Goal: Communication & Community: Answer question/provide support

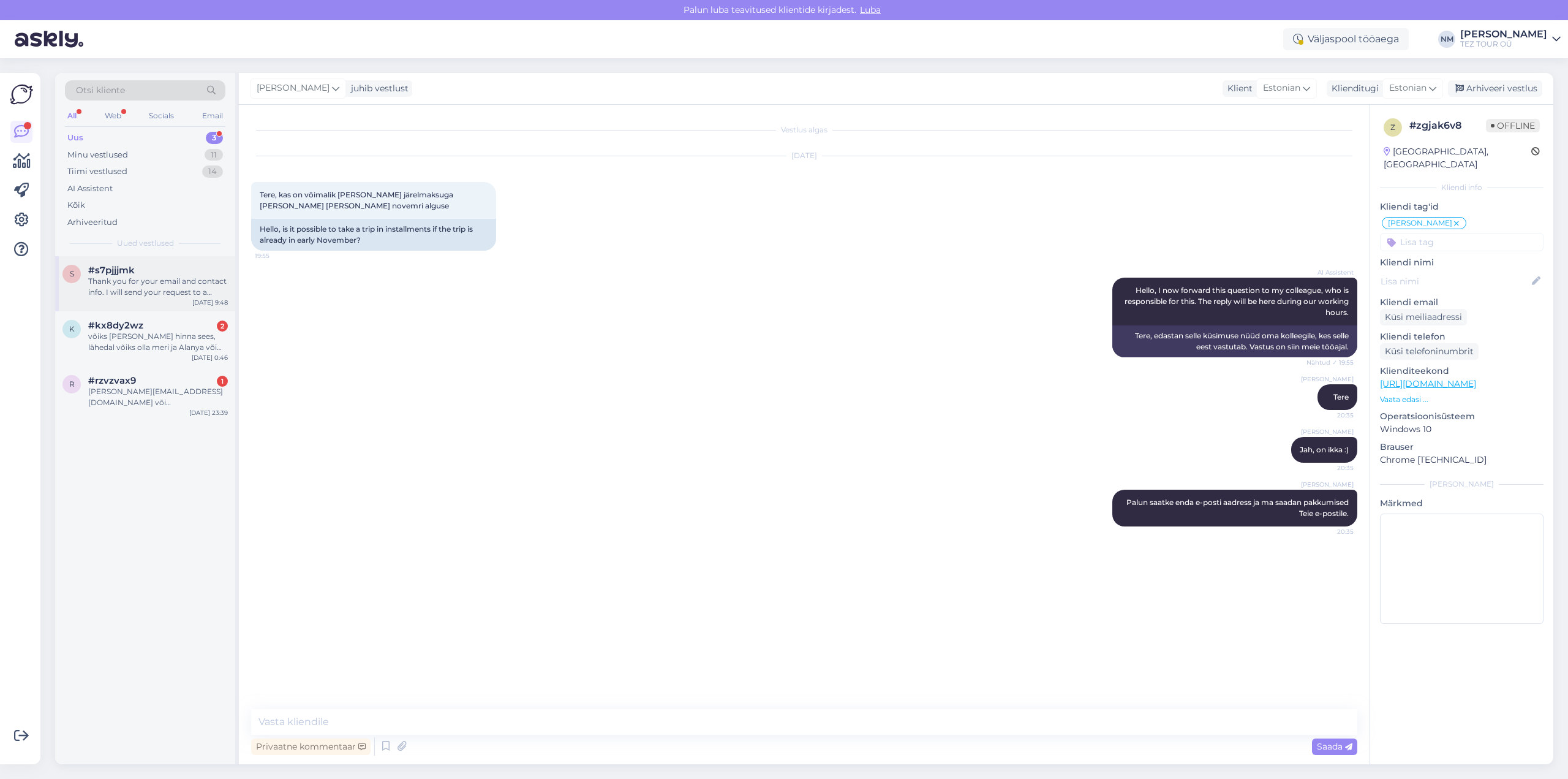
click at [160, 289] on div "Thank you for your email and contact info. I will send your request to a collea…" at bounding box center [158, 286] width 139 height 22
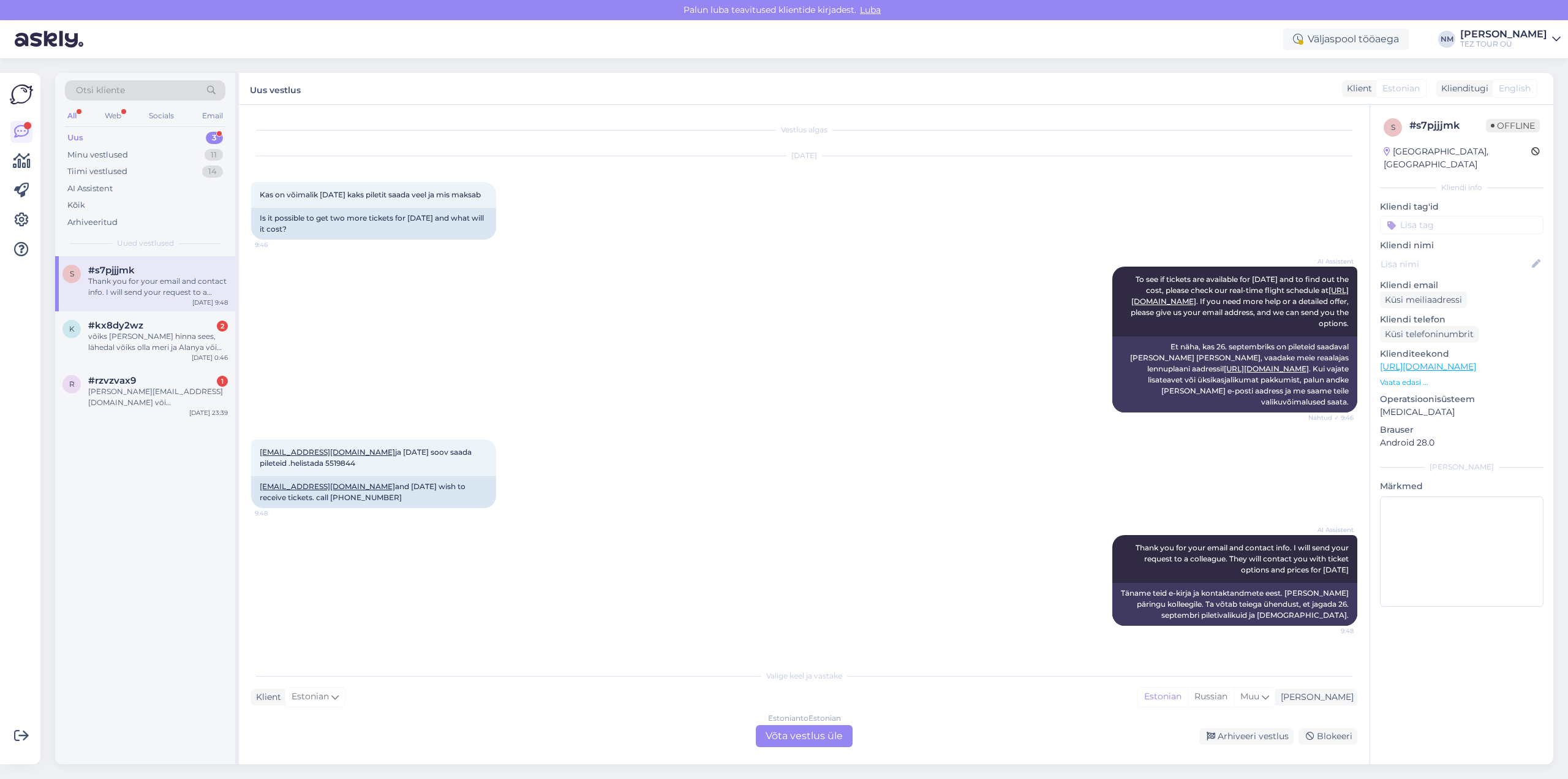
click at [819, 737] on div "Estonian to Estonian Võta vestlus üle" at bounding box center [804, 736] width 97 height 22
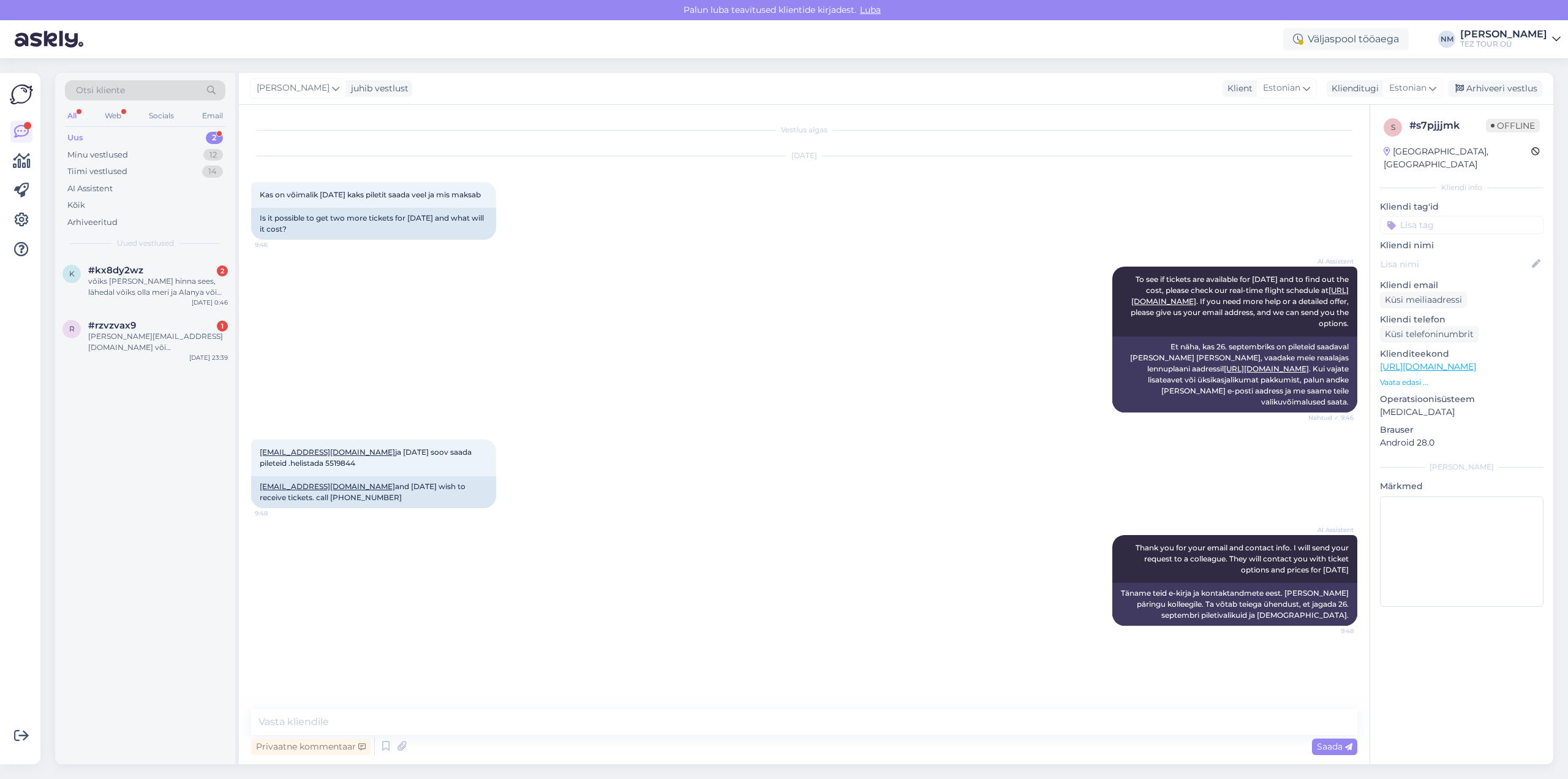
click at [1438, 225] on div "s # s7pjjjmk Offline [GEOGRAPHIC_DATA], [GEOGRAPHIC_DATA] Kliendi info Kliendi …" at bounding box center [1461, 365] width 183 height 520
click at [1434, 216] on input at bounding box center [1461, 224] width 163 height 19
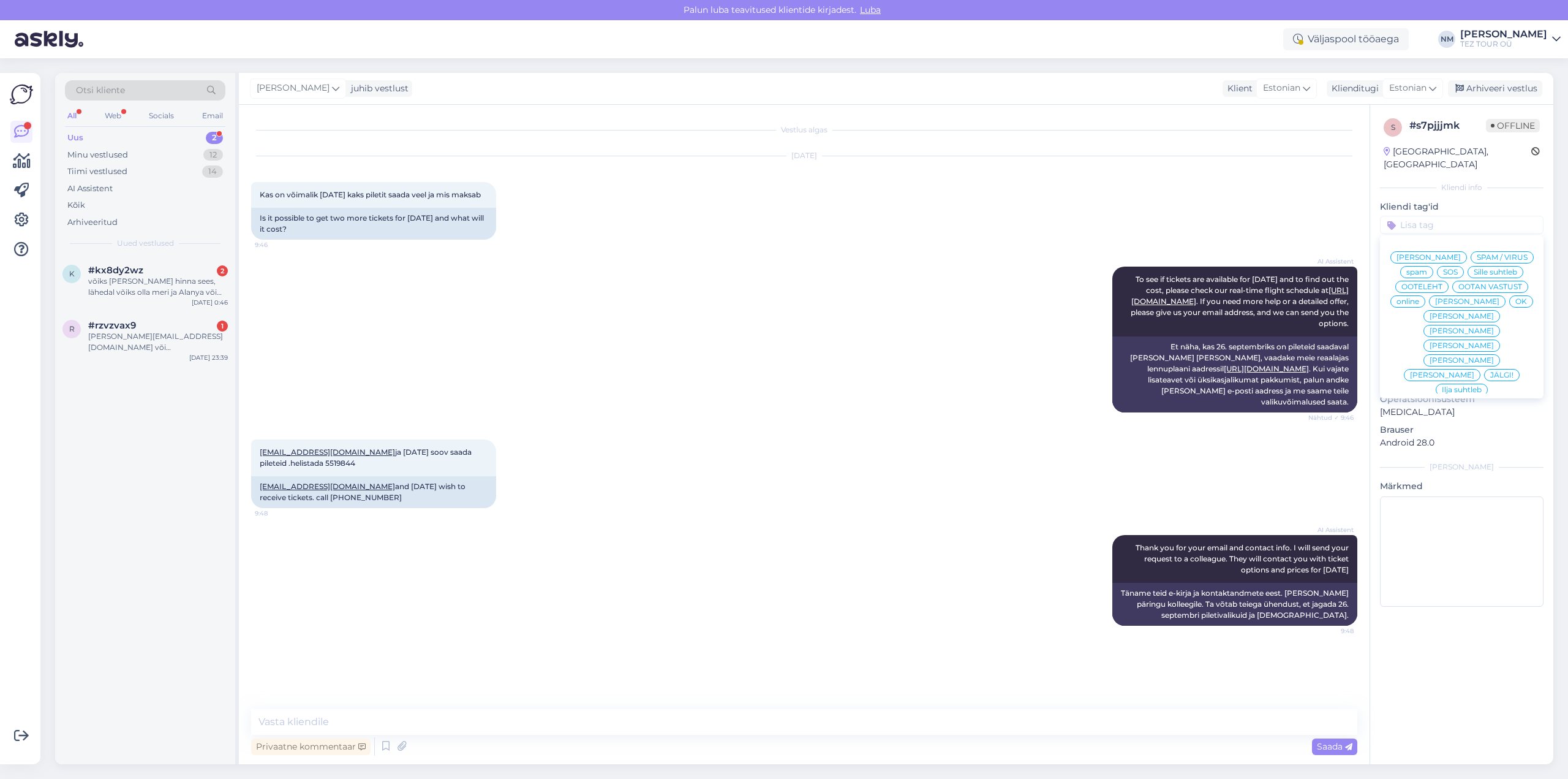
click at [1494, 328] on span "[PERSON_NAME]" at bounding box center [1461, 331] width 64 height 7
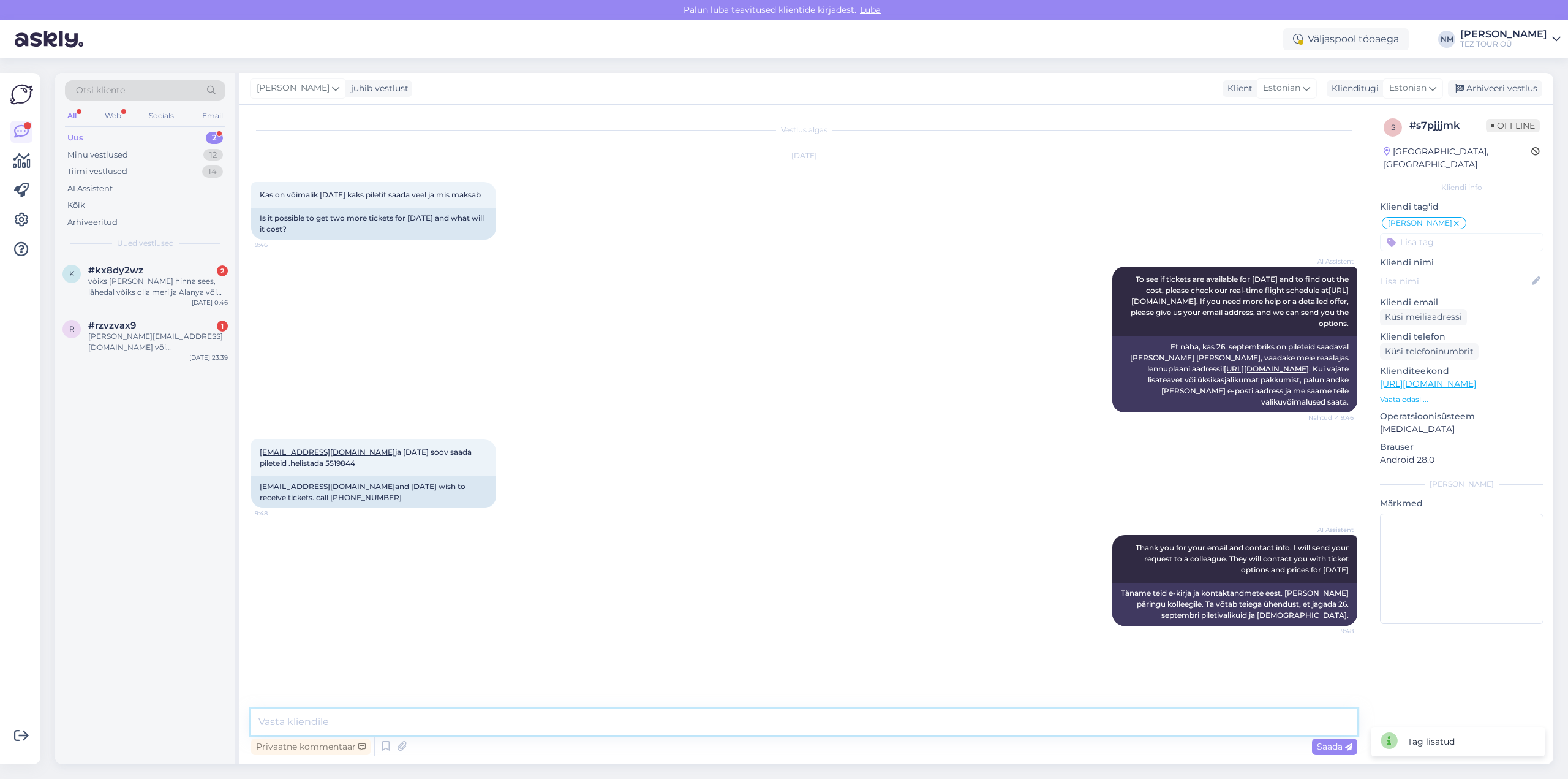
click at [309, 720] on textarea at bounding box center [803, 722] width 1106 height 26
paste textarea "Täname, et tunnete huvi TEZ TOURi poolt pakutavate reisiteenuste vastu."
type textarea "Tere! Täname, et tunnete huvi TEZ TOURi poolt pakutavate reisiteenuste vastu."
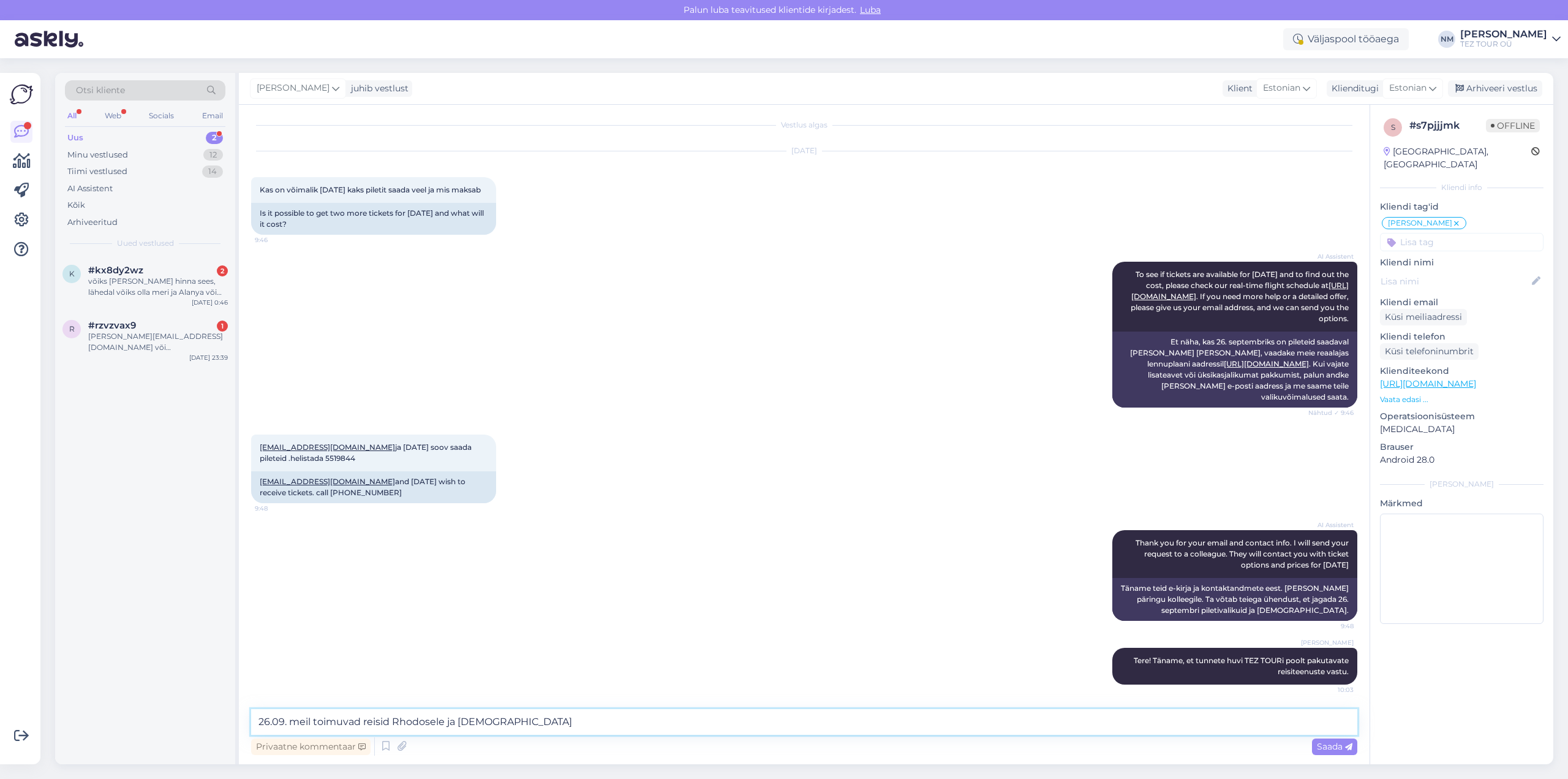
type textarea "26.09. meil toimuvad reisid Rhodosele ja [DEMOGRAPHIC_DATA]."
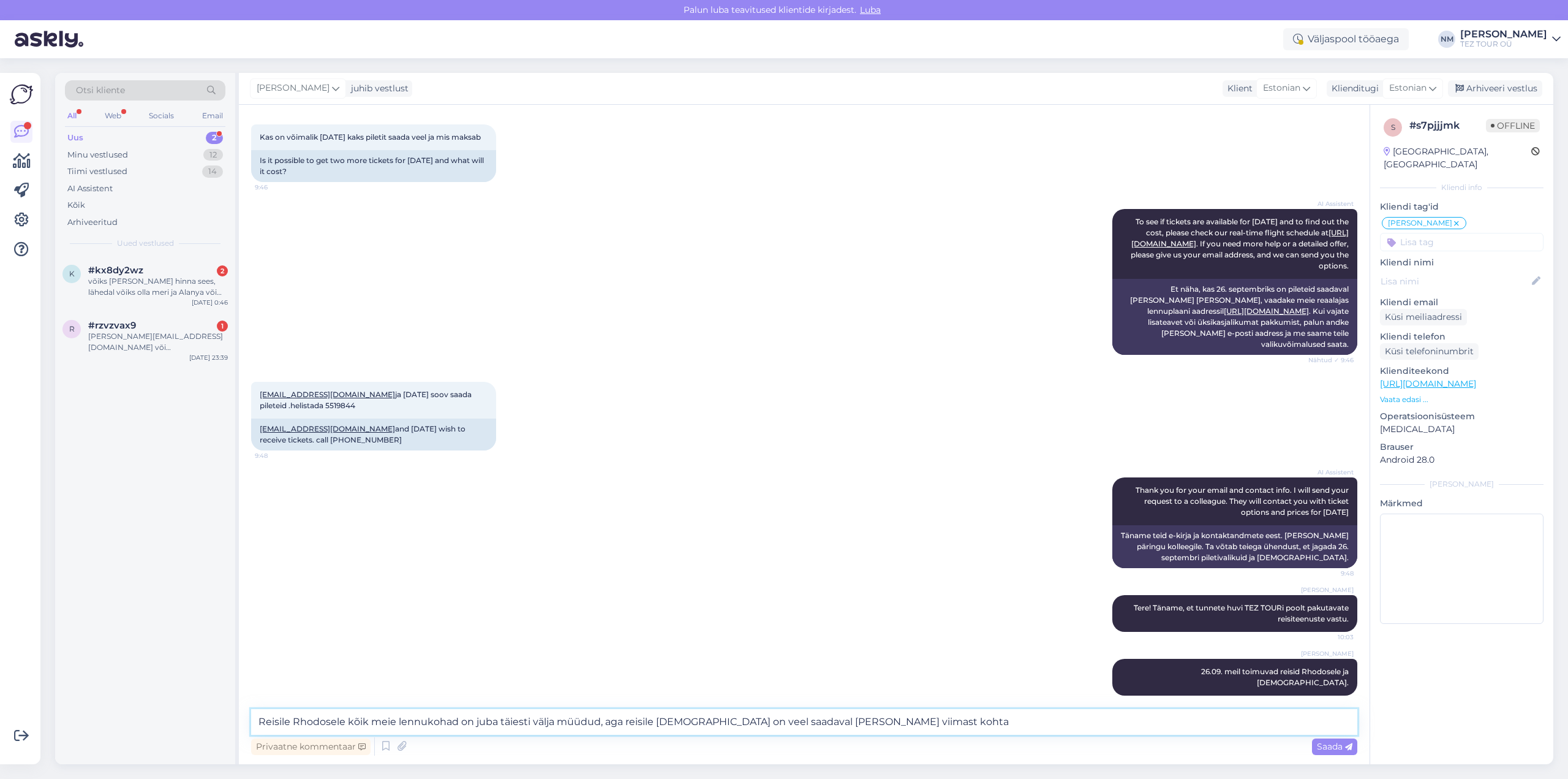
type textarea "Reisile Rhodosele kõik meie lennukohad on juba täiesti välja müüdud, aga reisil…"
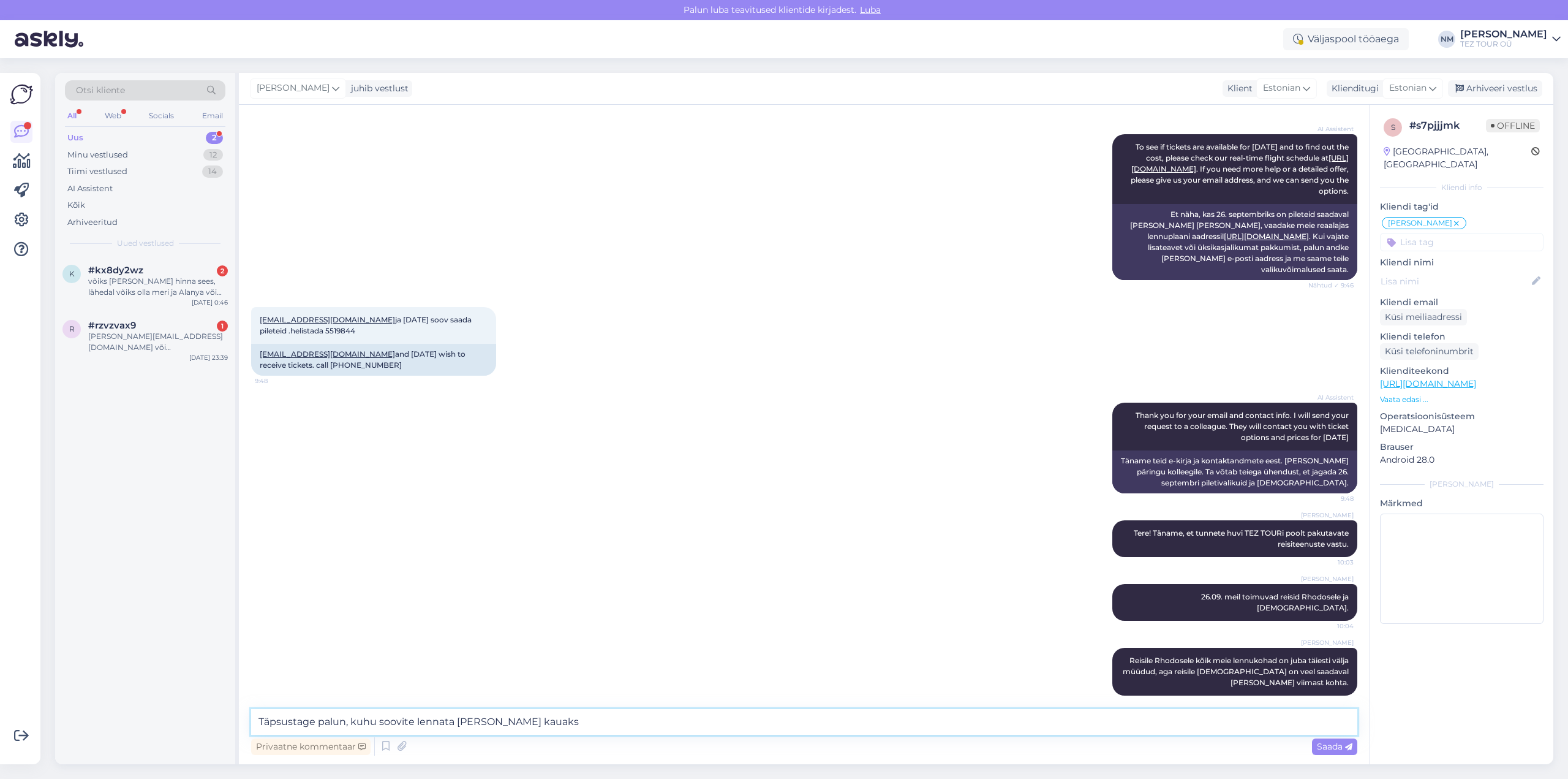
click at [464, 721] on textarea "Täpsustage palun, kuhu soovite lennata [PERSON_NAME] kauaks" at bounding box center [803, 722] width 1106 height 26
click at [486, 720] on textarea "Täpsustage palun, kuhu soovite lennata ja, kui kauaks" at bounding box center [803, 722] width 1106 height 26
click at [592, 720] on textarea "Täpsustage palun, kuhu soovite lennata ja, kui [DEMOGRAPHIC_DATA], siis kui kau…" at bounding box center [803, 722] width 1106 height 26
type textarea "Täpsustage palun, kuhu soovite lennata ja, kui [DEMOGRAPHIC_DATA], siis kui kau…"
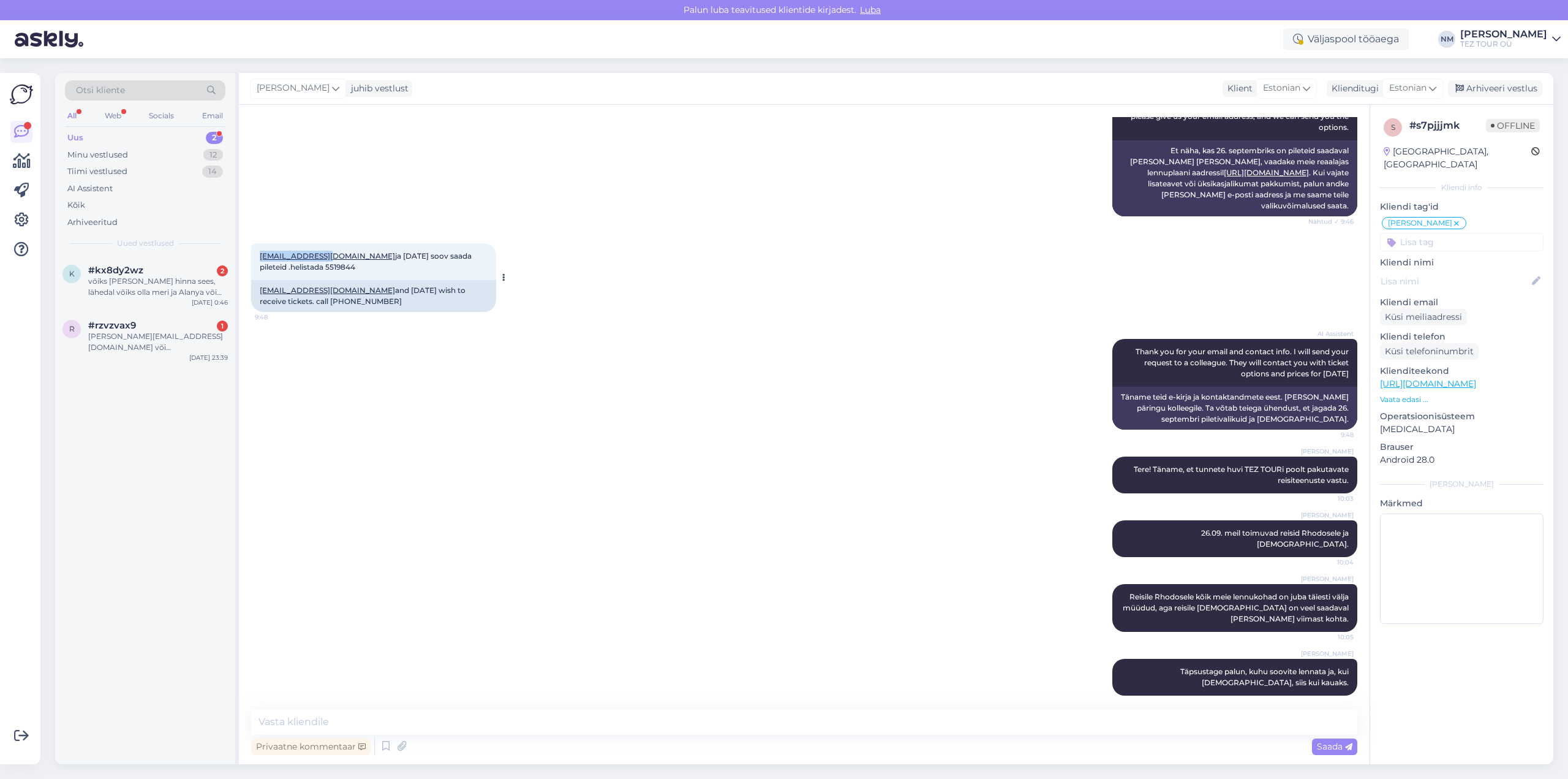
drag, startPoint x: 257, startPoint y: 256, endPoint x: 333, endPoint y: 258, distance: 76.0
click at [333, 258] on div "[EMAIL_ADDRESS][DOMAIN_NAME] ja [DATE] soov saada pileteid .helistada 5519844 9…" at bounding box center [373, 261] width 245 height 37
copy link "[EMAIL_ADDRESS][DOMAIN_NAME]"
drag, startPoint x: 1129, startPoint y: 470, endPoint x: 1339, endPoint y: 479, distance: 210.2
click at [1339, 479] on div "[PERSON_NAME] Tere! Täname, et tunnete huvi TEZ TOURi poolt pakutavate reisitee…" at bounding box center [1235, 475] width 245 height 37
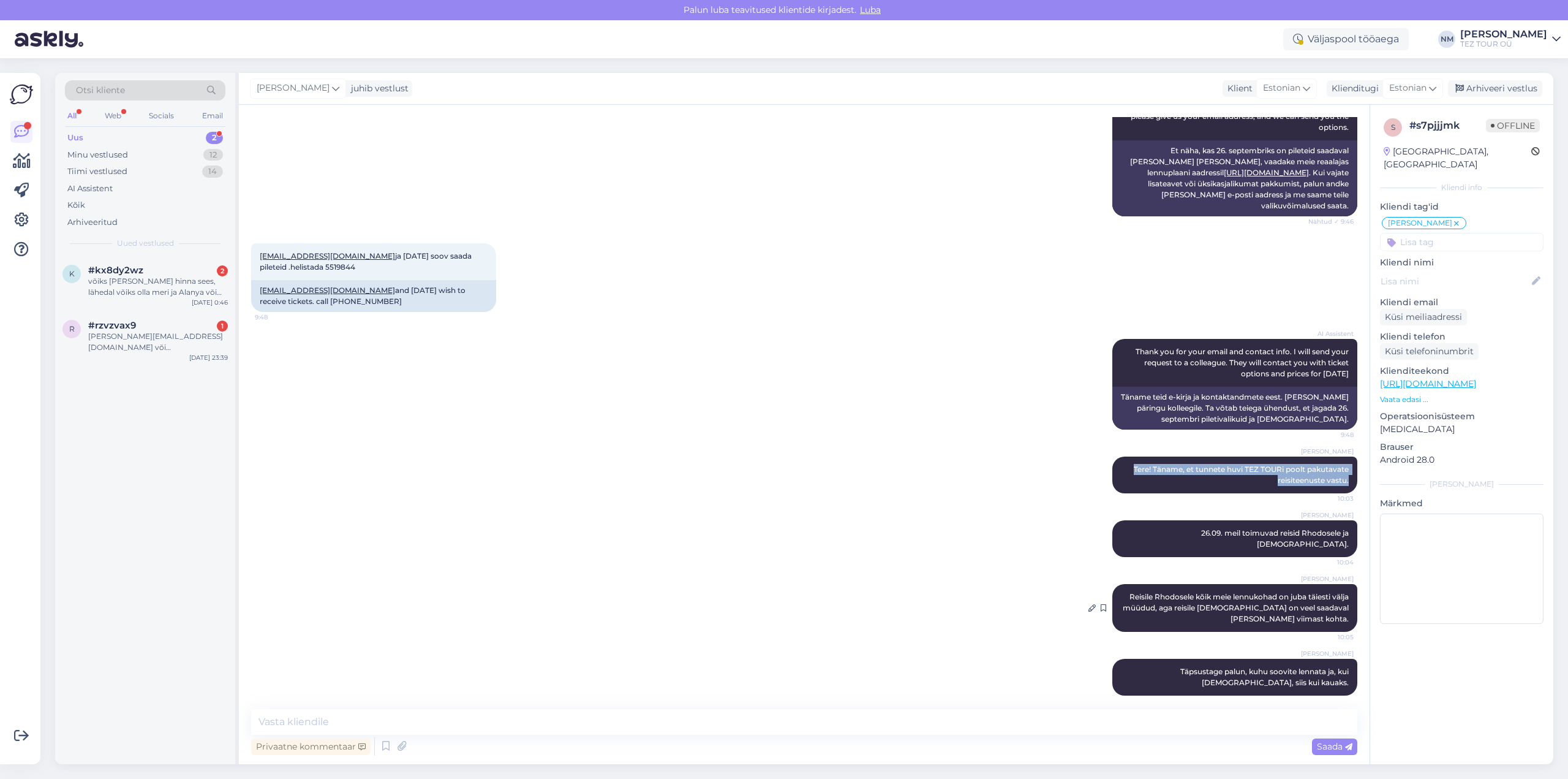
copy span "Tere! Täname, et tunnete huvi TEZ TOURi poolt pakutavate reisiteenuste vastu."
drag, startPoint x: 1168, startPoint y: 532, endPoint x: 1344, endPoint y: 534, distance: 176.0
click at [1344, 534] on div "[PERSON_NAME] 26.09. meil toimuvad reisid Rhodosele ja [DEMOGRAPHIC_DATA]. 10:04" at bounding box center [1235, 539] width 245 height 37
copy span "26.09. meil toimuvad reisid Rhodosele ja [DEMOGRAPHIC_DATA]."
drag, startPoint x: 1115, startPoint y: 586, endPoint x: 1341, endPoint y: 605, distance: 226.8
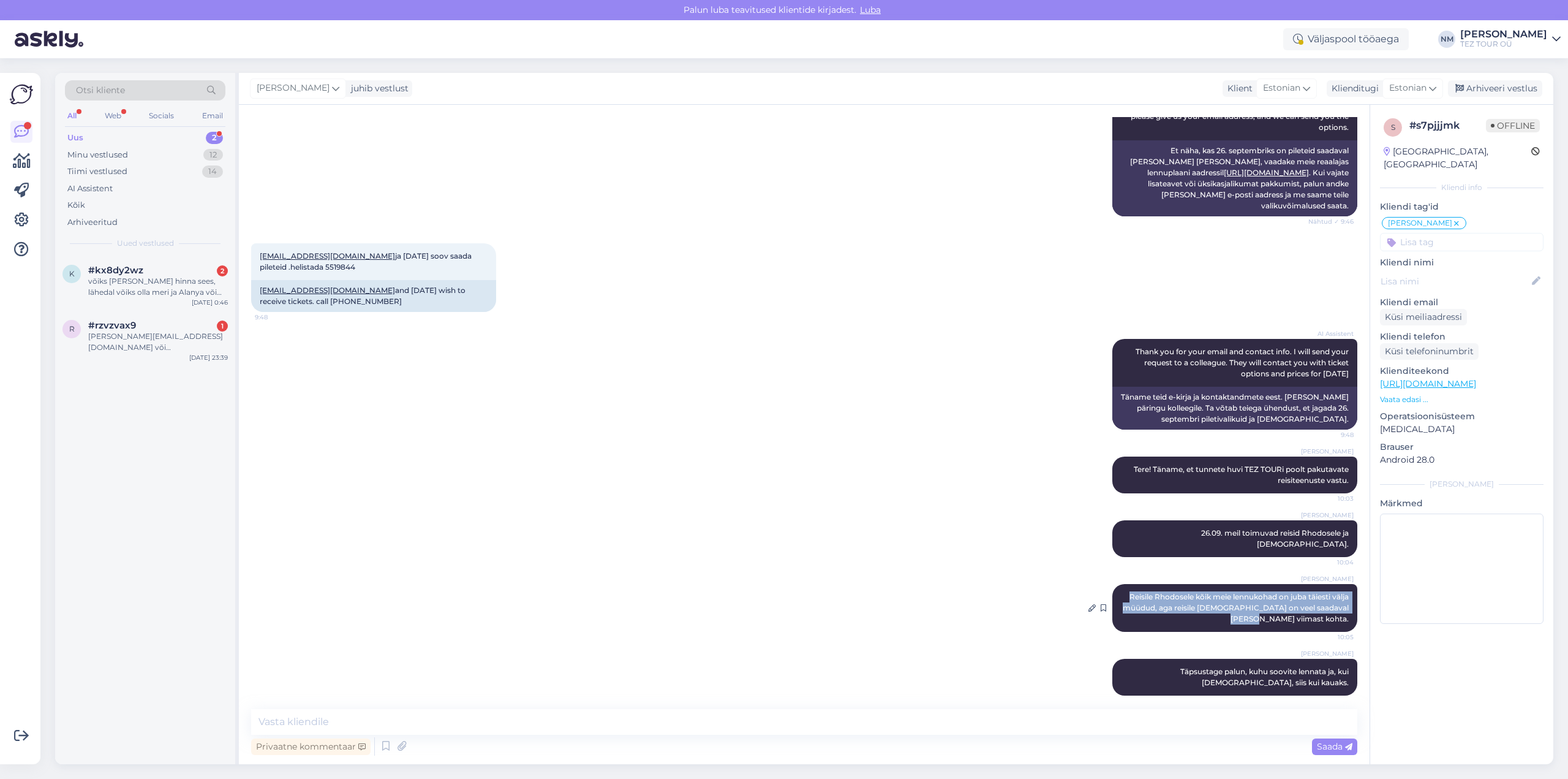
click at [1341, 605] on div "[PERSON_NAME] Reisile Rhodosele kõik meie lennukohad on juba täiesti välja müüd…" at bounding box center [1235, 608] width 245 height 48
copy span "Reisile Rhodosele kõik meie lennukohad on juba täiesti välja müüdud, aga reisil…"
click at [160, 334] on div "[PERSON_NAME][EMAIL_ADDRESS][DOMAIN_NAME] või [PERSON_NAME][DOMAIN_NAME][EMAIL_…" at bounding box center [158, 342] width 139 height 22
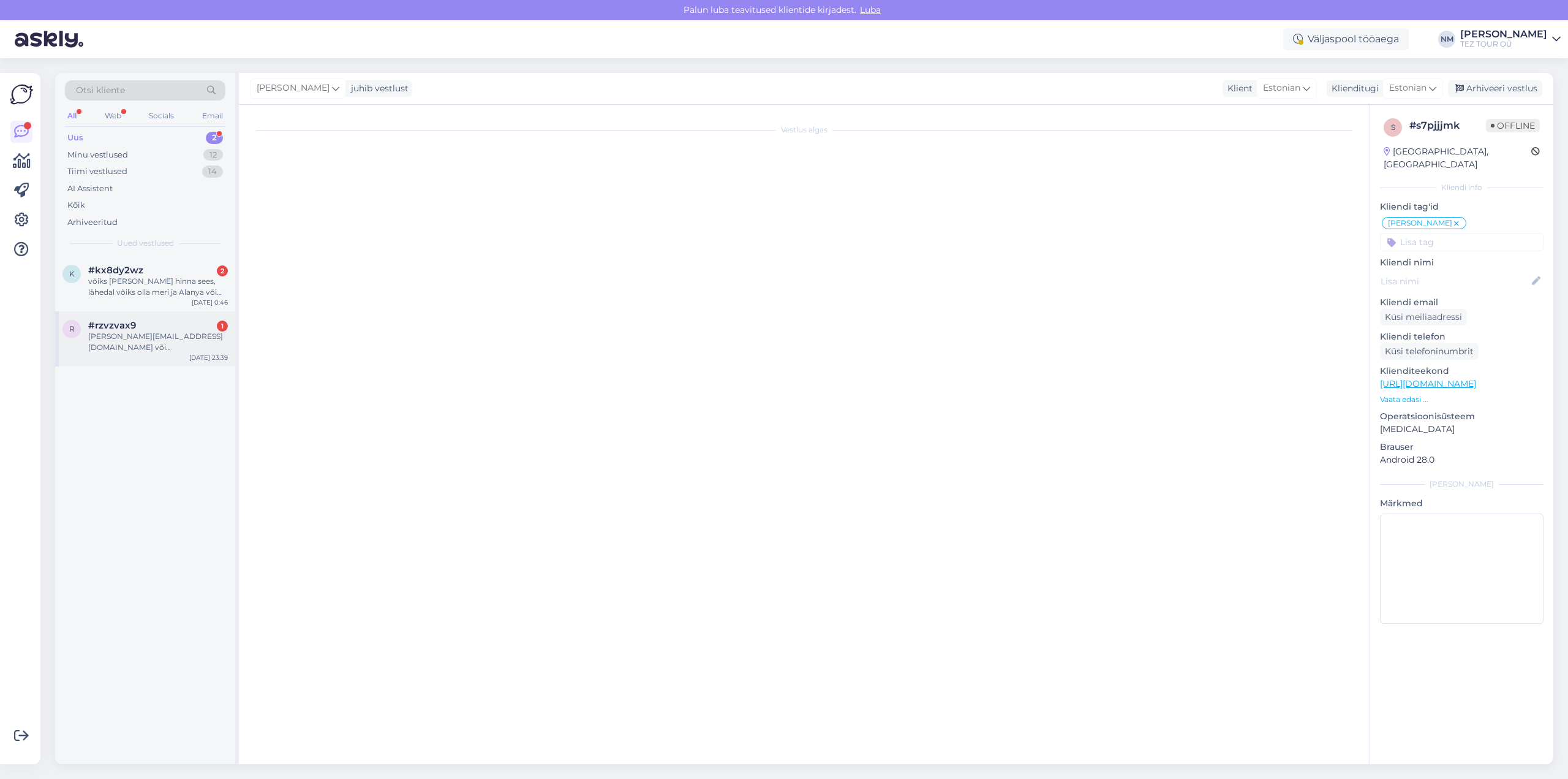
scroll to position [0, 0]
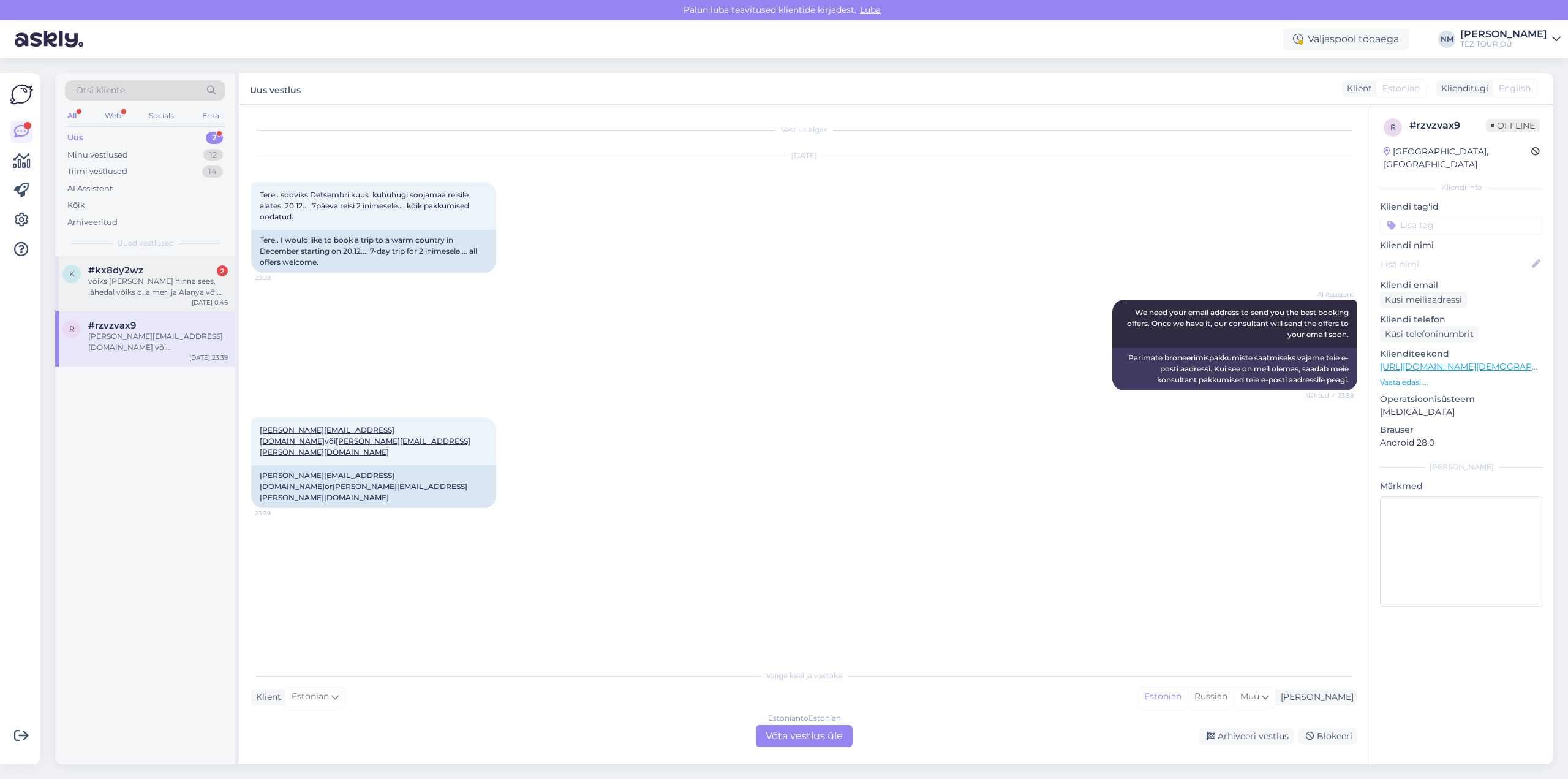
click at [193, 279] on div "võiks [PERSON_NAME] hinna sees, lähedal võiks olla meri ja Alanya või [GEOGRAPH…" at bounding box center [158, 286] width 139 height 22
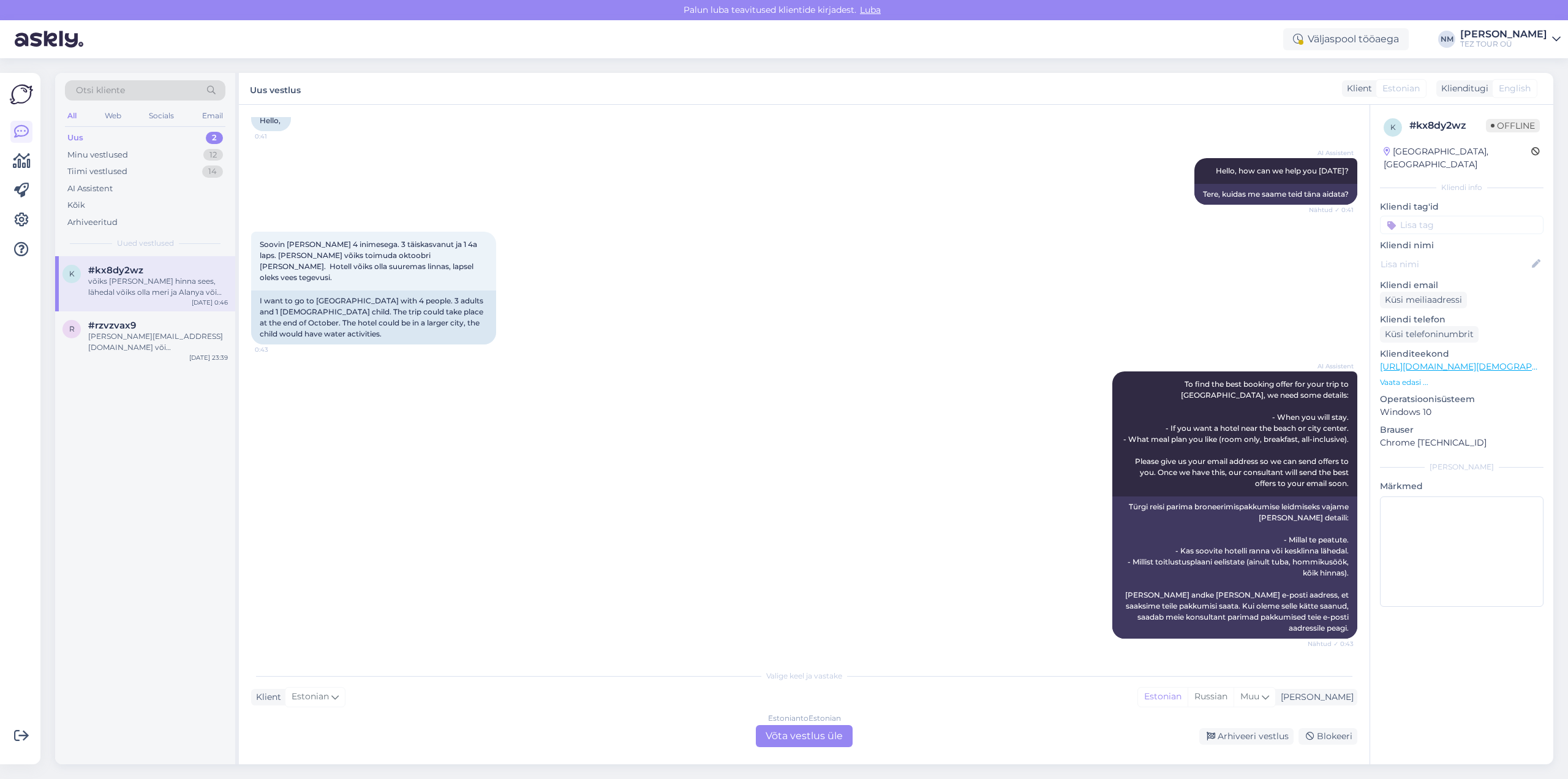
scroll to position [11, 0]
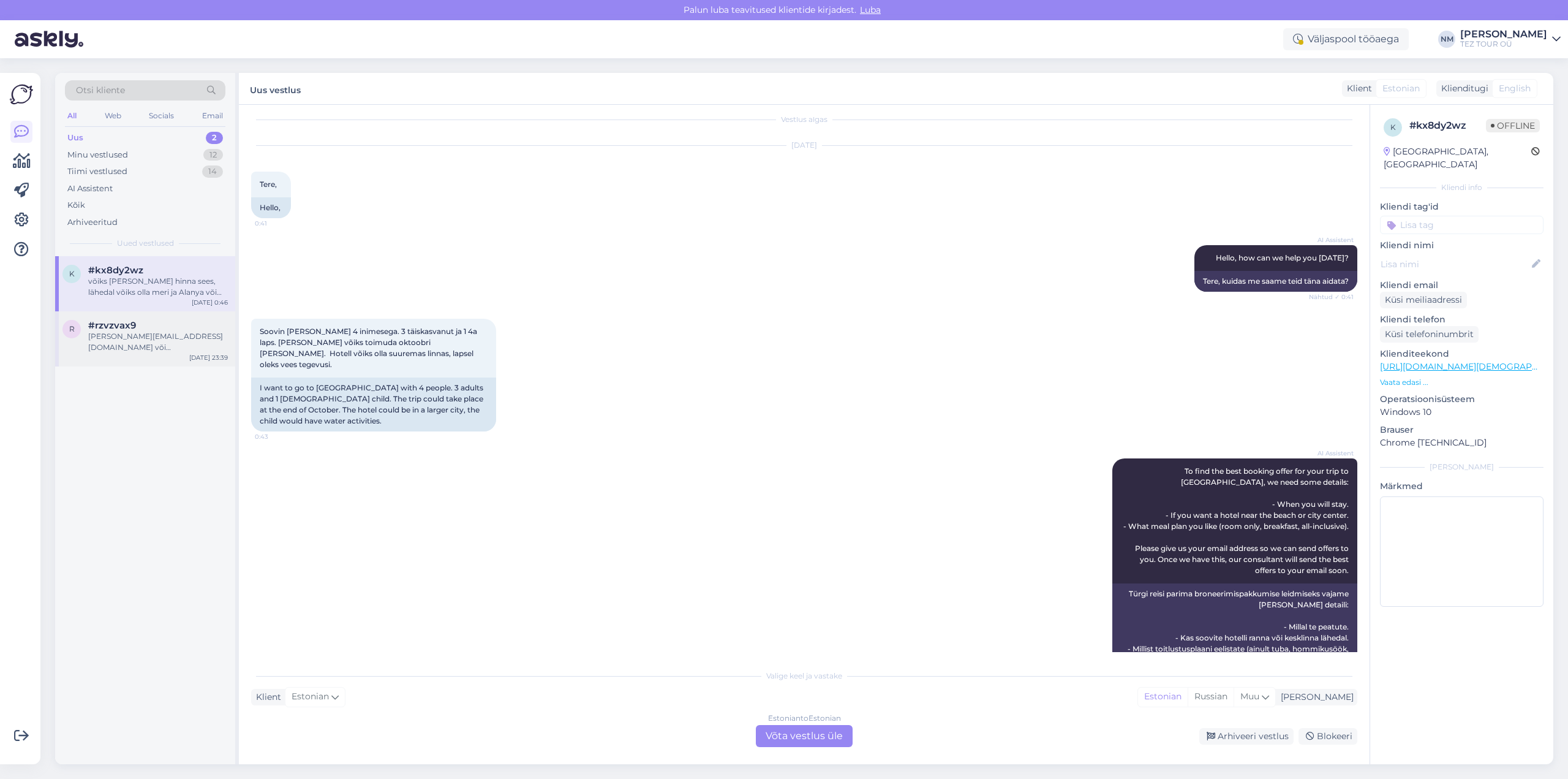
click at [125, 347] on div "[PERSON_NAME][EMAIL_ADDRESS][DOMAIN_NAME] või [PERSON_NAME][DOMAIN_NAME][EMAIL_…" at bounding box center [158, 342] width 139 height 22
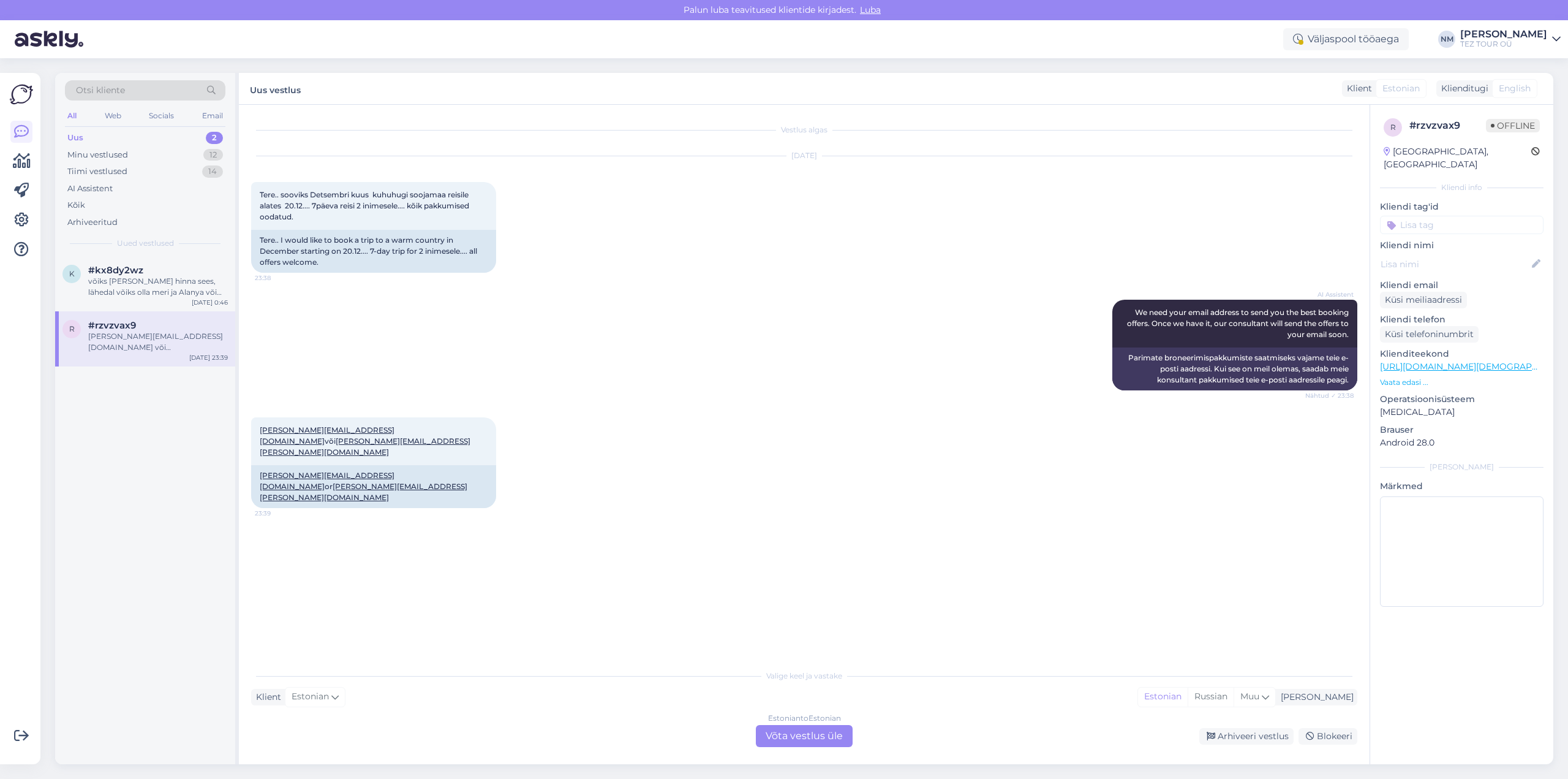
scroll to position [0, 0]
drag, startPoint x: 537, startPoint y: 344, endPoint x: 849, endPoint y: 426, distance: 322.6
click at [849, 426] on div "[PERSON_NAME][EMAIL_ADDRESS][DOMAIN_NAME] või [PERSON_NAME][EMAIL_ADDRESS][PERS…" at bounding box center [803, 462] width 1106 height 117
drag, startPoint x: 257, startPoint y: 428, endPoint x: 464, endPoint y: 431, distance: 207.0
click at [464, 431] on div "[PERSON_NAME][EMAIL_ADDRESS][DOMAIN_NAME] või [PERSON_NAME][EMAIL_ADDRESS][PERS…" at bounding box center [373, 441] width 245 height 48
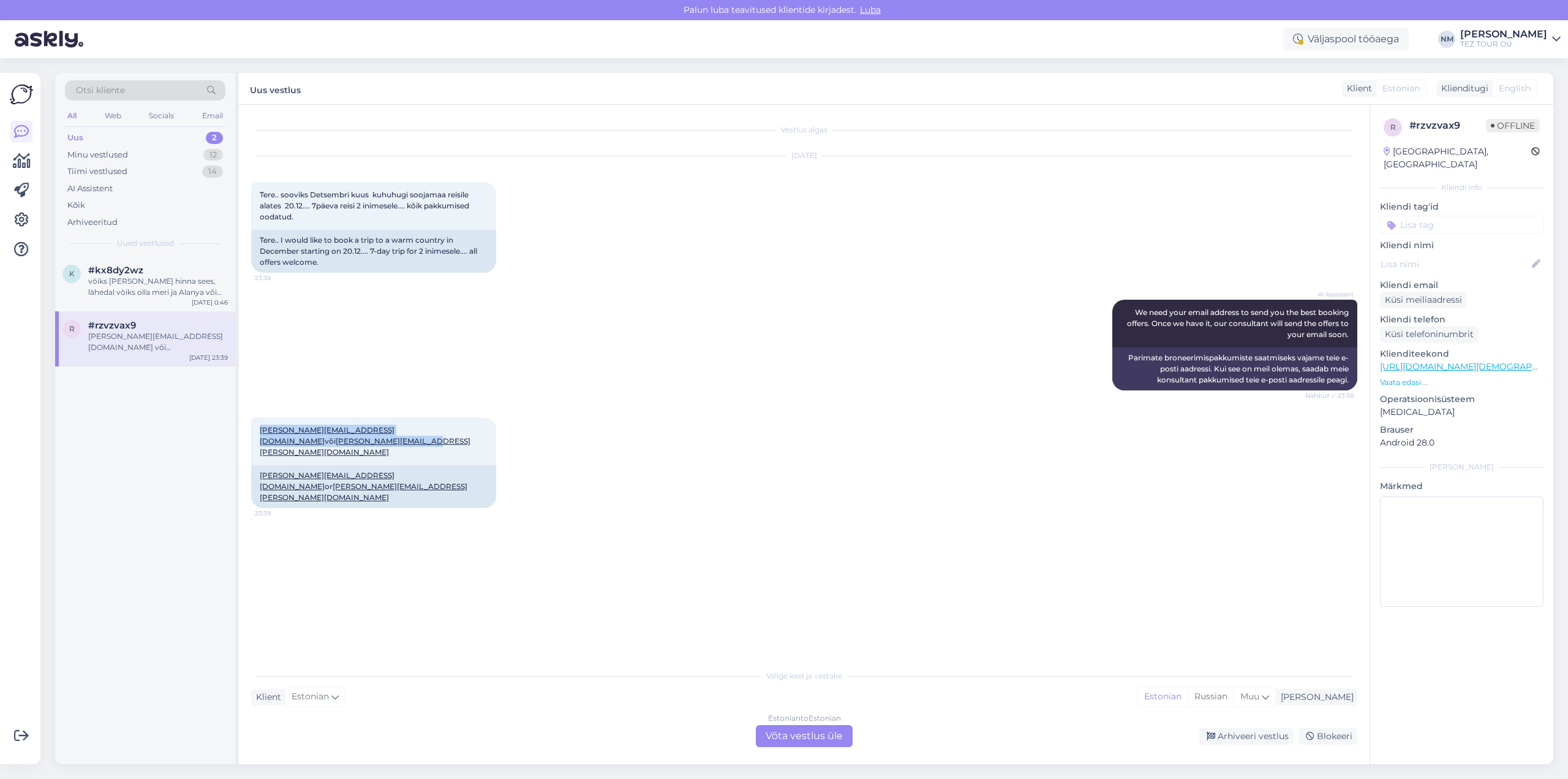
copy span "[PERSON_NAME][EMAIL_ADDRESS][DOMAIN_NAME] või [PERSON_NAME][EMAIL_ADDRESS][PERS…"
click at [807, 731] on div "Estonian to Estonian Võta vestlus üle" at bounding box center [804, 736] width 97 height 22
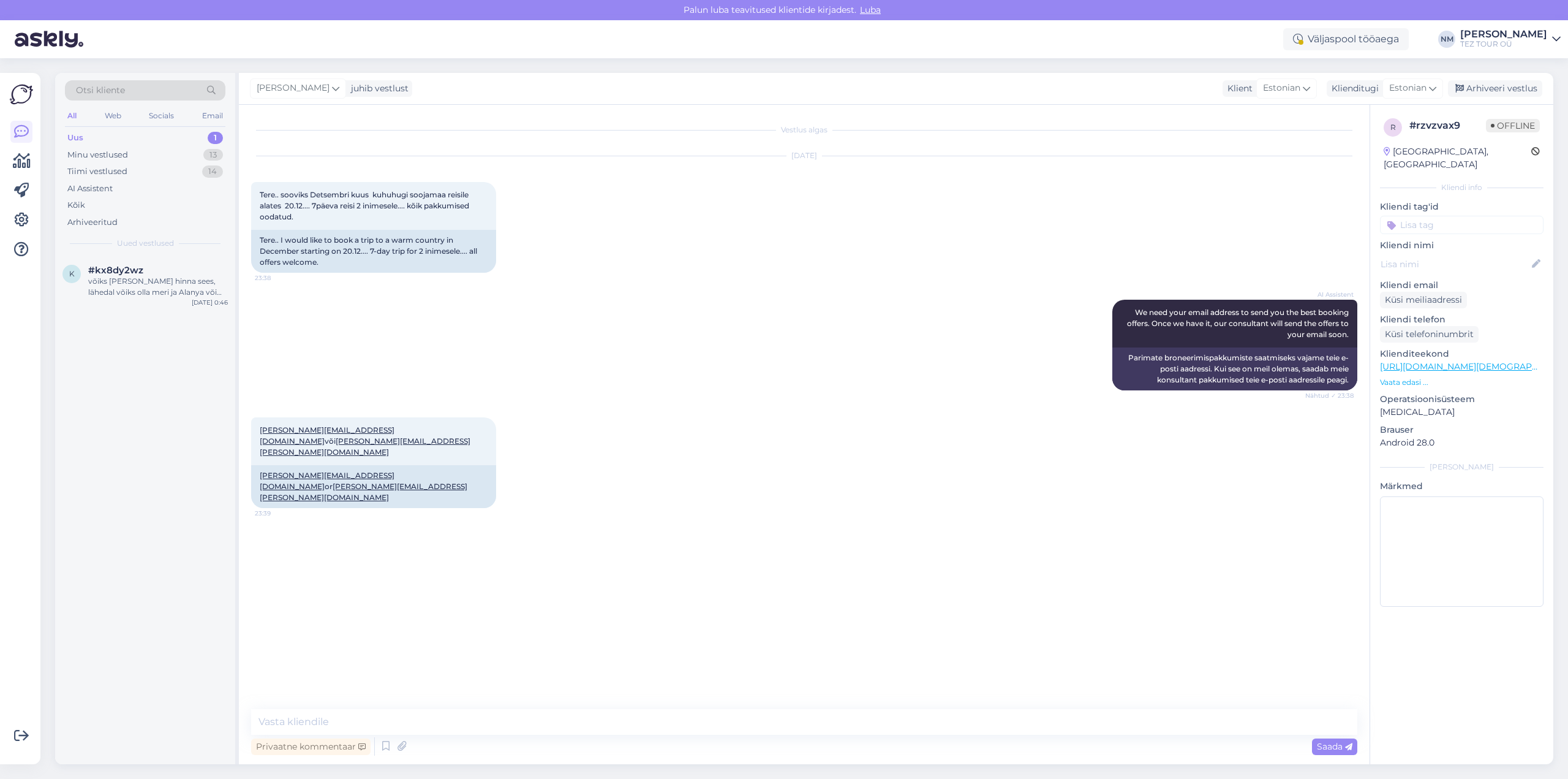
click at [1444, 216] on input at bounding box center [1461, 224] width 163 height 19
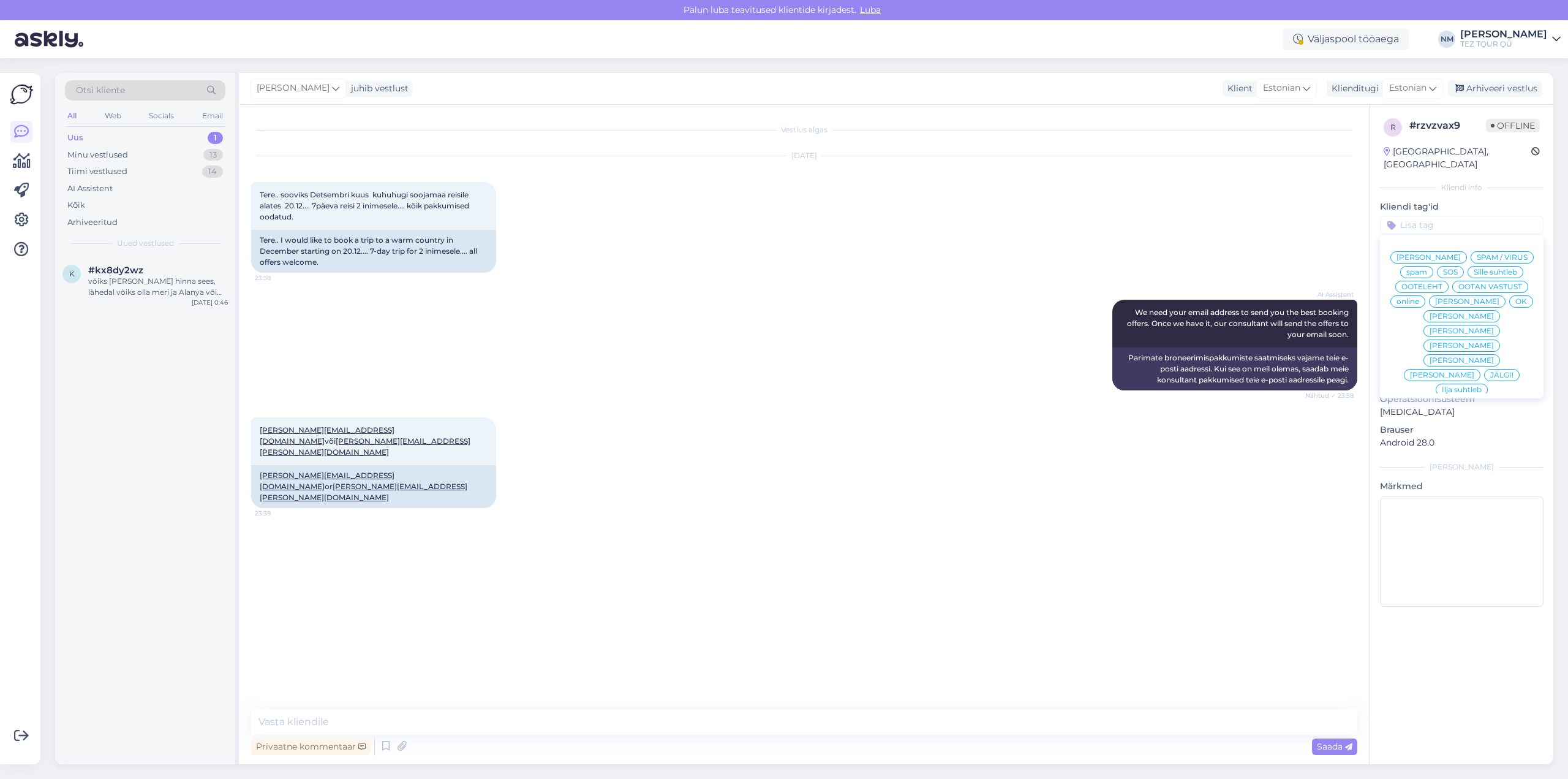
click at [1494, 328] on span "[PERSON_NAME]" at bounding box center [1461, 331] width 64 height 7
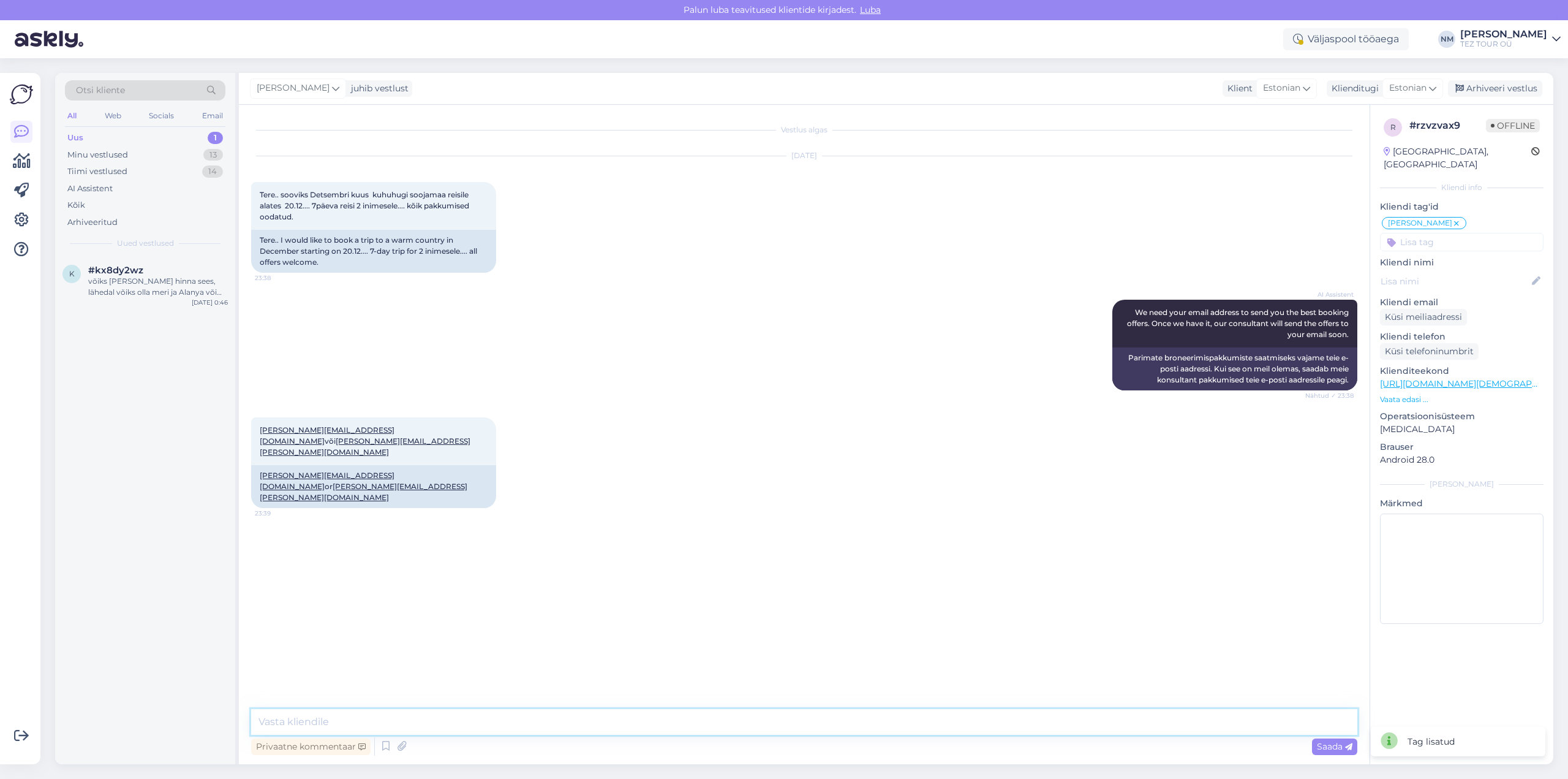
click at [273, 722] on textarea at bounding box center [803, 722] width 1106 height 26
paste textarea "Täname, et tunnete huvi TEZ TOURi poolt pakutavate reisiteenuste vastu."
type textarea "Tere! Täname, et tunnete huvi TEZ TOURi poolt pakutavate reisiteenuste vastu."
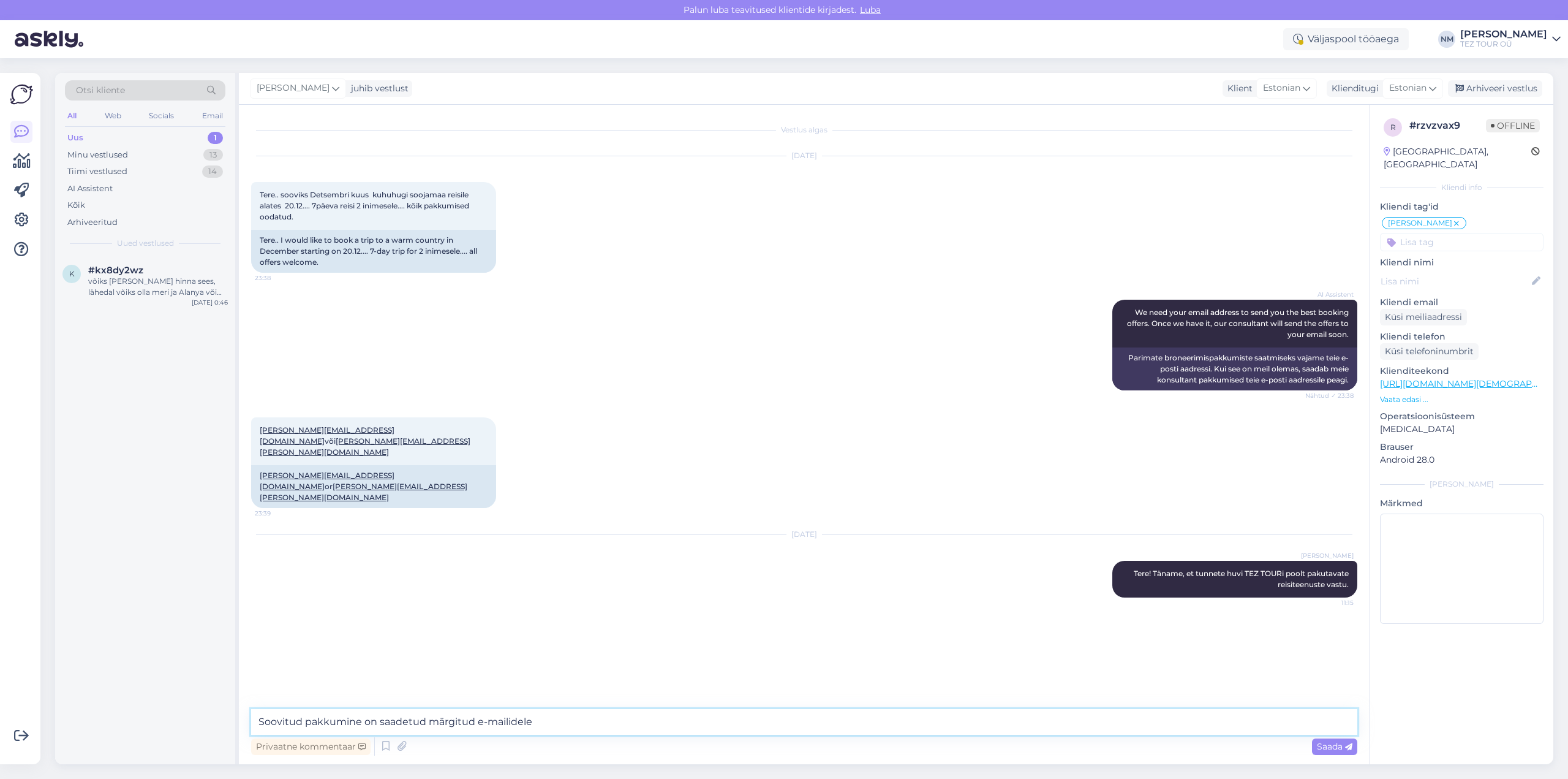
type textarea "Soovitud pakkumine on saadetud märgitud e-mailidele."
click at [136, 282] on div "võiks [PERSON_NAME] hinna sees, lähedal võiks olla meri ja Alanya või [GEOGRAPH…" at bounding box center [158, 286] width 139 height 22
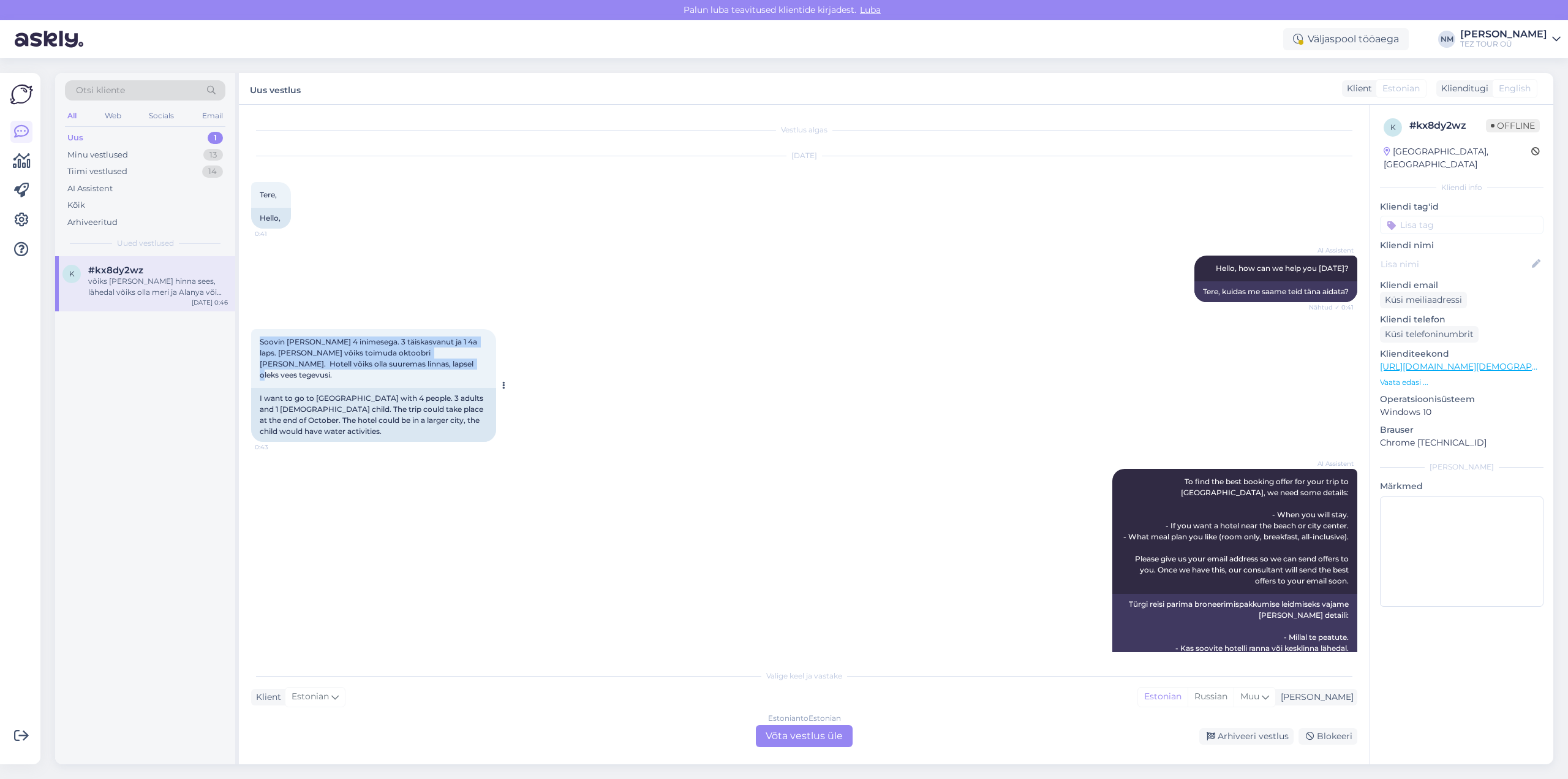
drag, startPoint x: 422, startPoint y: 359, endPoint x: 259, endPoint y: 337, distance: 164.5
click at [259, 337] on div "Soovin [PERSON_NAME] 4 inimesega. 3 täiskasvanut ja 1 4a laps. [PERSON_NAME] võ…" at bounding box center [373, 359] width 245 height 59
copy span "Soovin [PERSON_NAME] 4 inimesega. 3 täiskasvanut ja 1 4a laps. [PERSON_NAME] võ…"
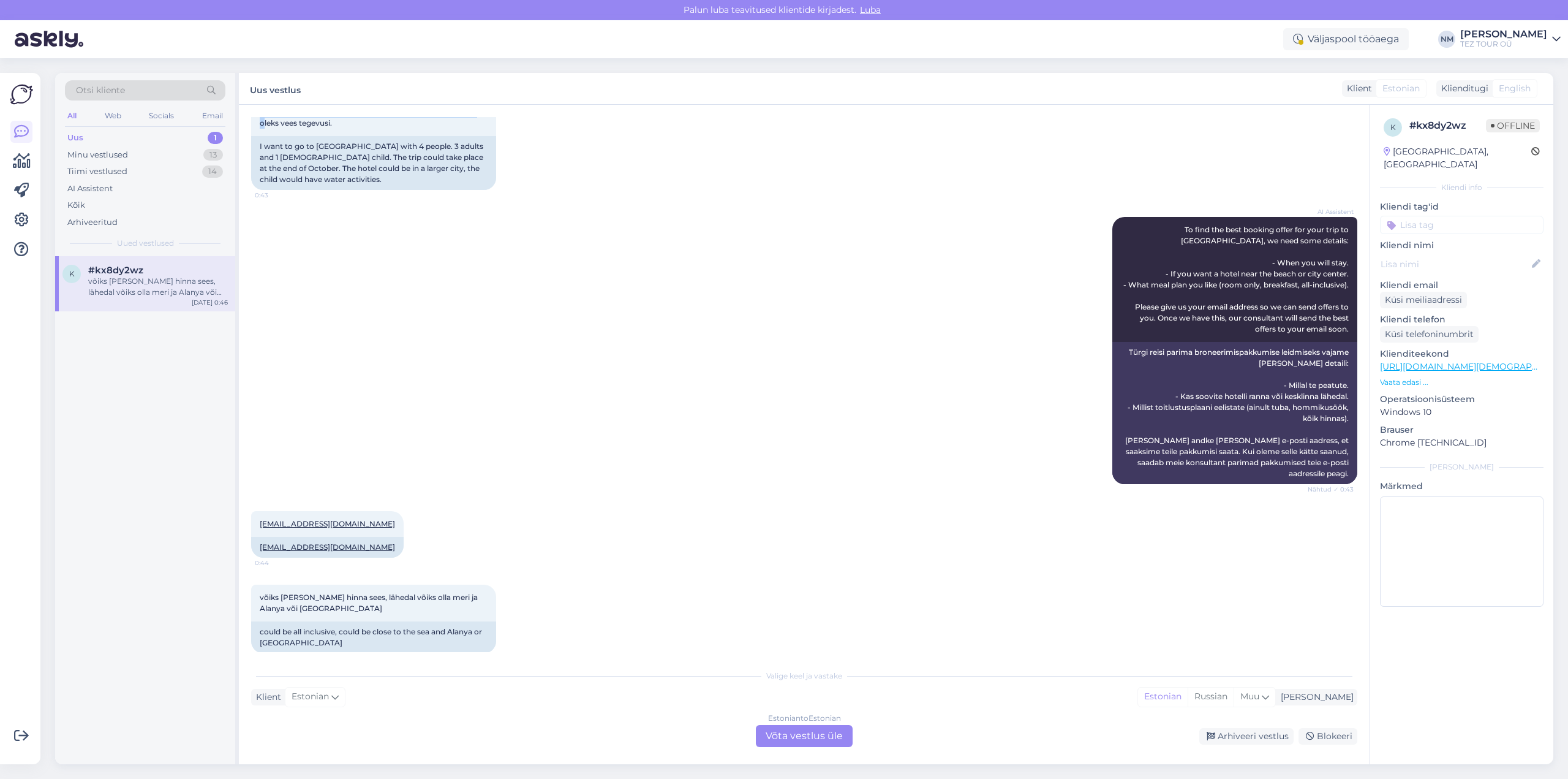
scroll to position [255, 0]
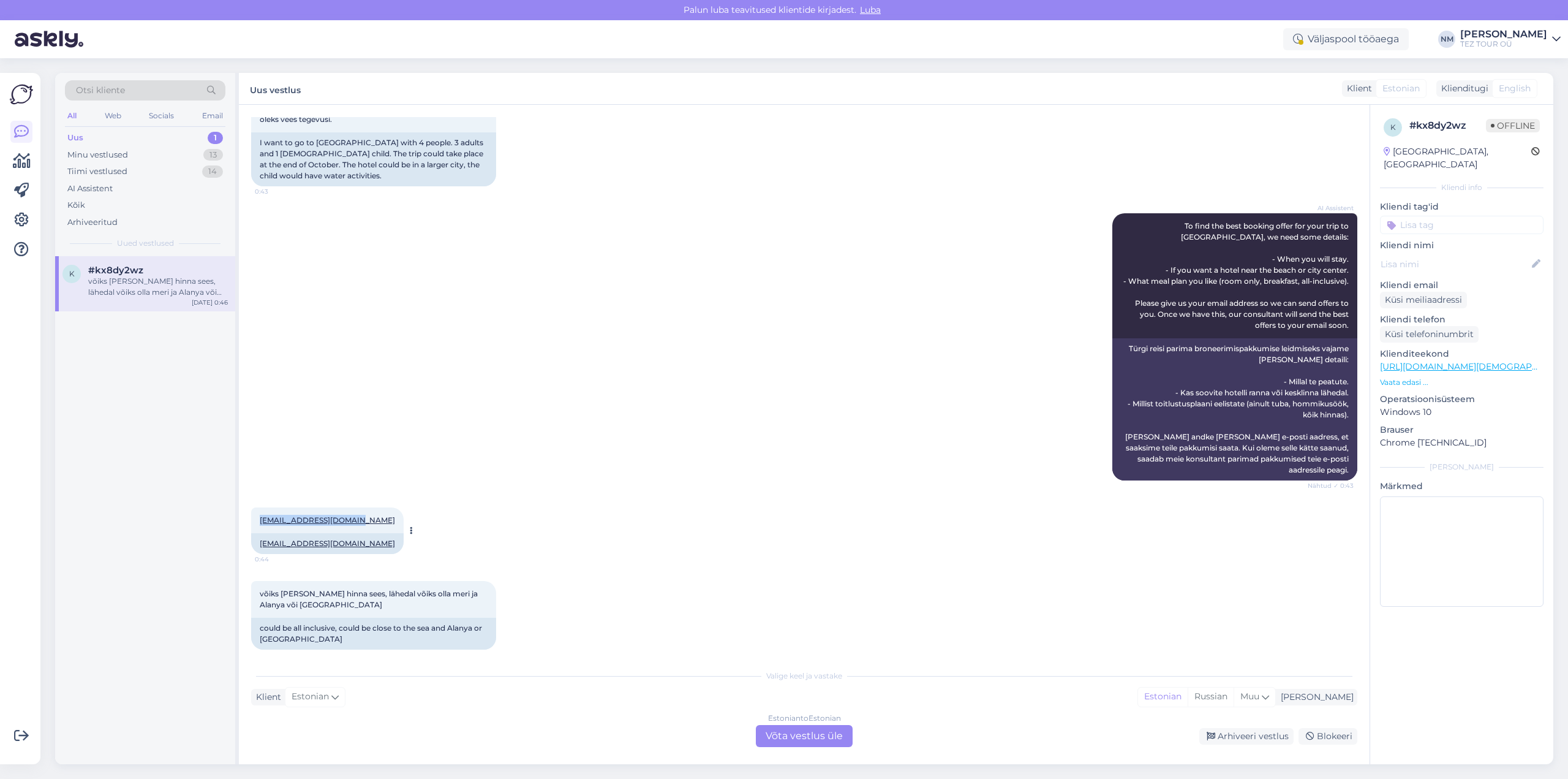
drag, startPoint x: 257, startPoint y: 507, endPoint x: 358, endPoint y: 514, distance: 101.2
click at [358, 514] on div "[EMAIL_ADDRESS][DOMAIN_NAME] 0:44" at bounding box center [327, 519] width 153 height 26
copy link "[EMAIL_ADDRESS][DOMAIN_NAME]"
click at [814, 733] on div "Estonian to Estonian Võta vestlus üle" at bounding box center [804, 736] width 97 height 22
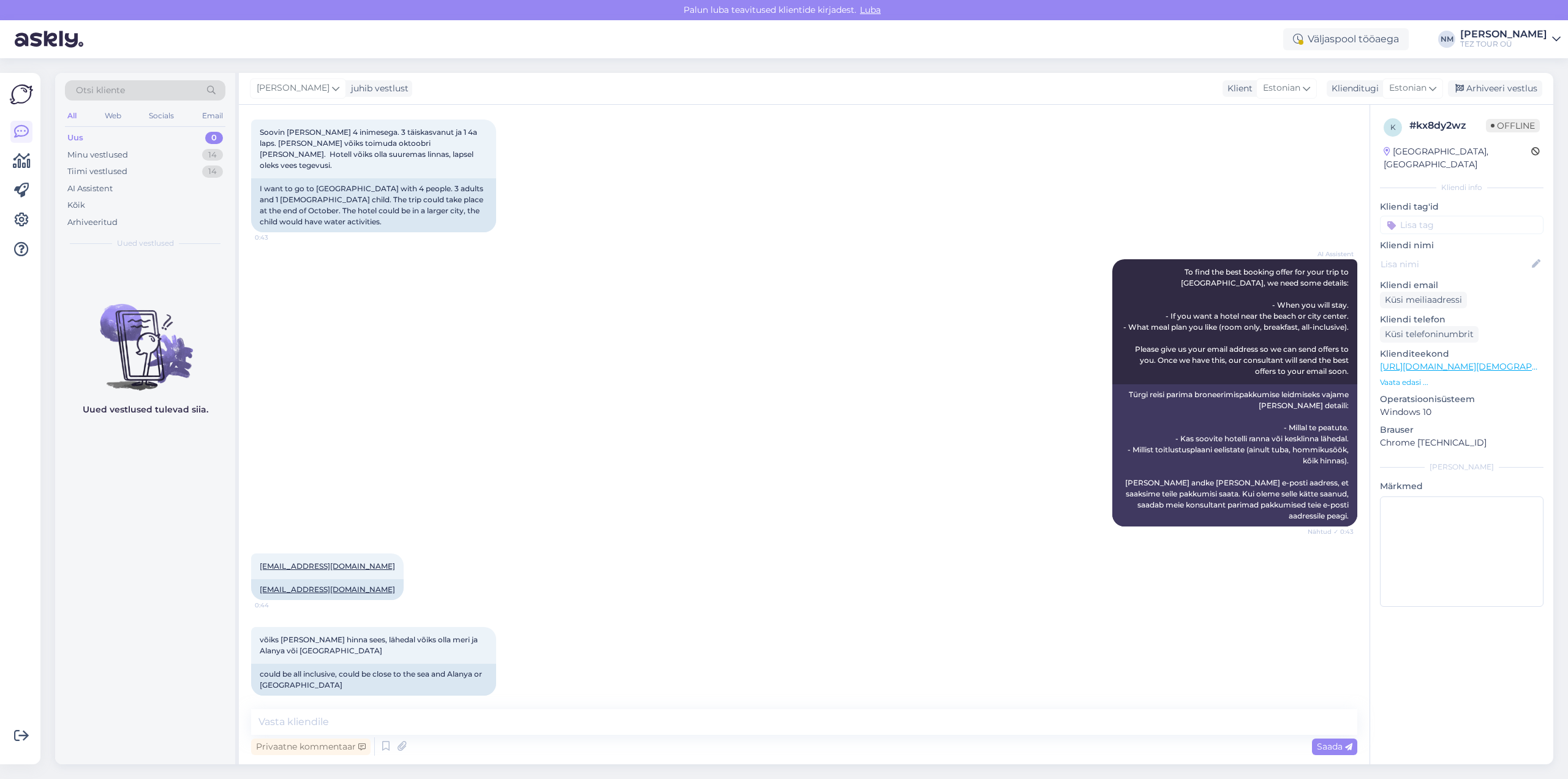
click at [1431, 216] on input at bounding box center [1461, 224] width 163 height 19
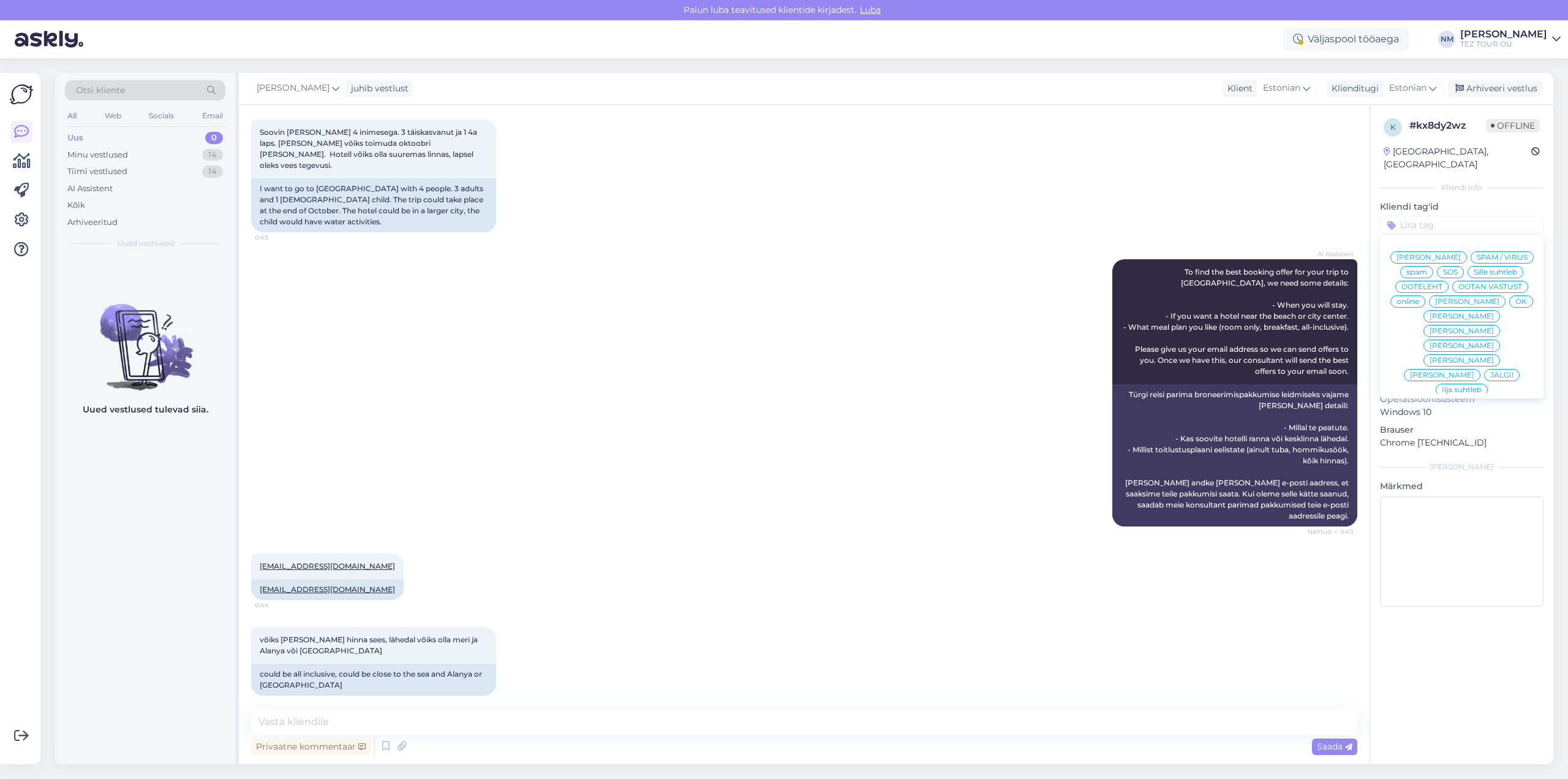
click at [1494, 328] on span "[PERSON_NAME]" at bounding box center [1461, 331] width 64 height 7
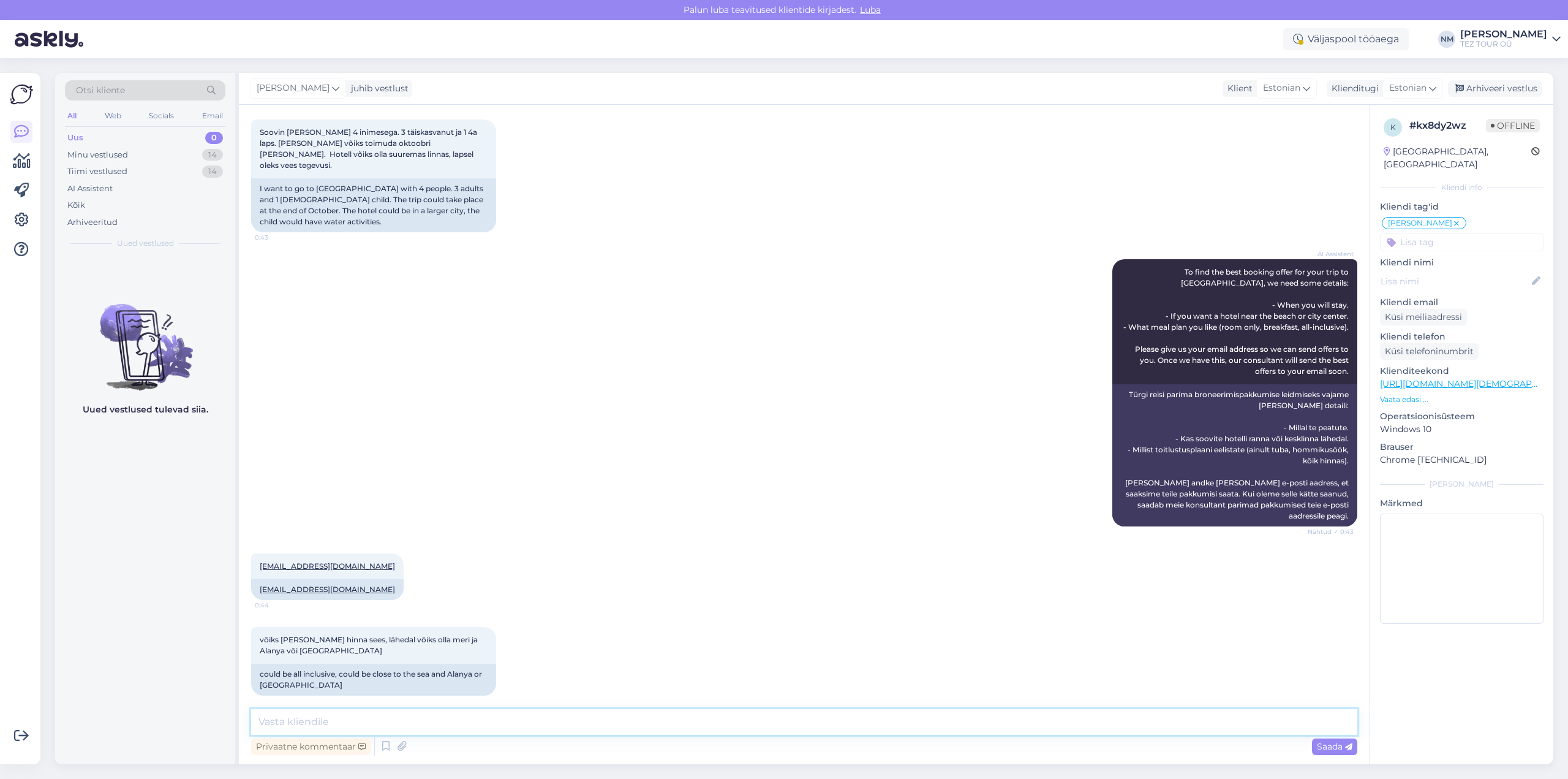
click at [313, 722] on textarea at bounding box center [803, 722] width 1106 height 26
paste textarea "Tere, Täname, et tunnete huvi TEZ [PERSON_NAME] pakutavate reisiteenuste vastu."
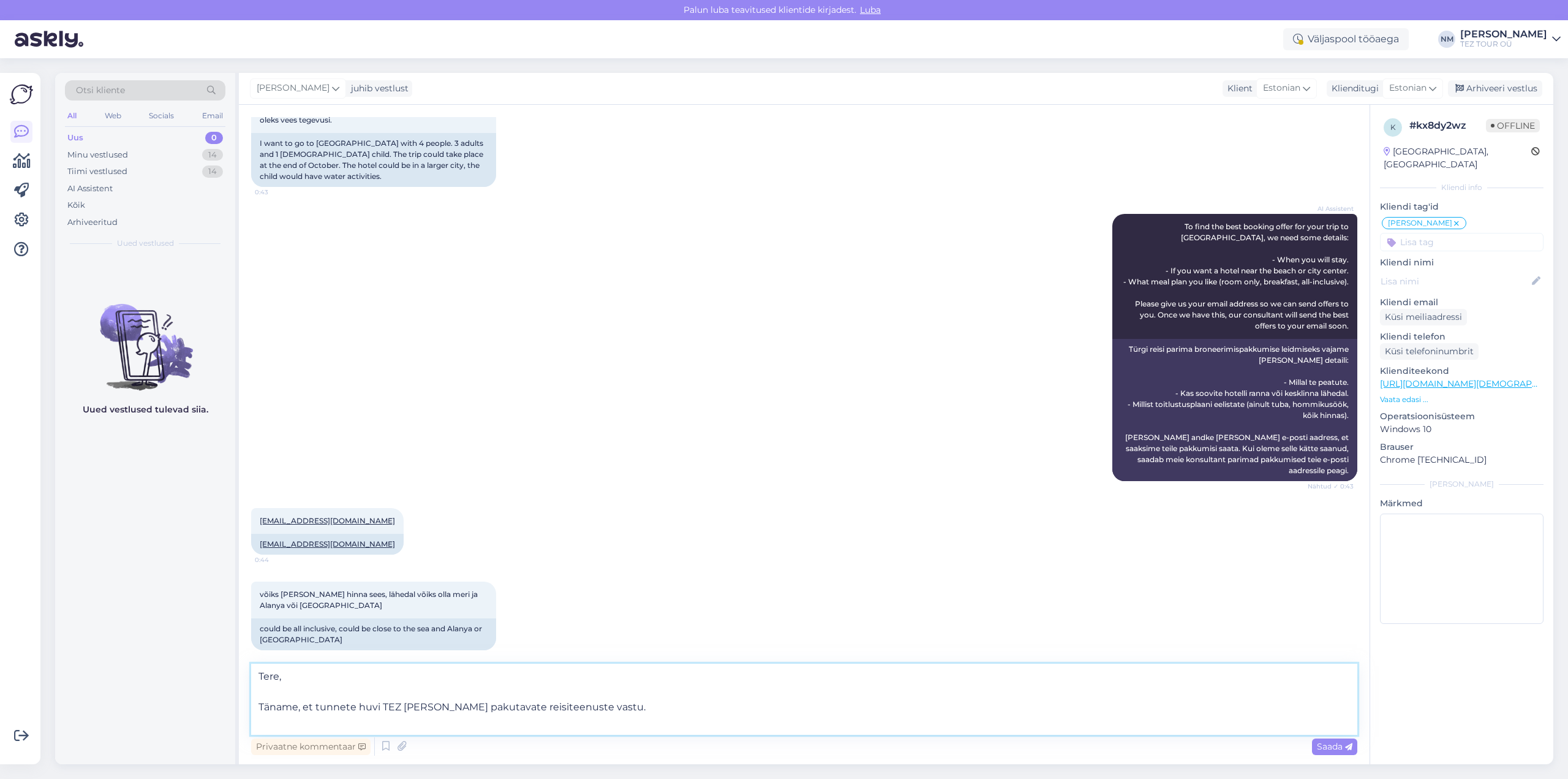
click at [259, 707] on textarea "Tere, Täname, et tunnete huvi TEZ [PERSON_NAME] pakutavate reisiteenuste vastu." at bounding box center [803, 699] width 1106 height 71
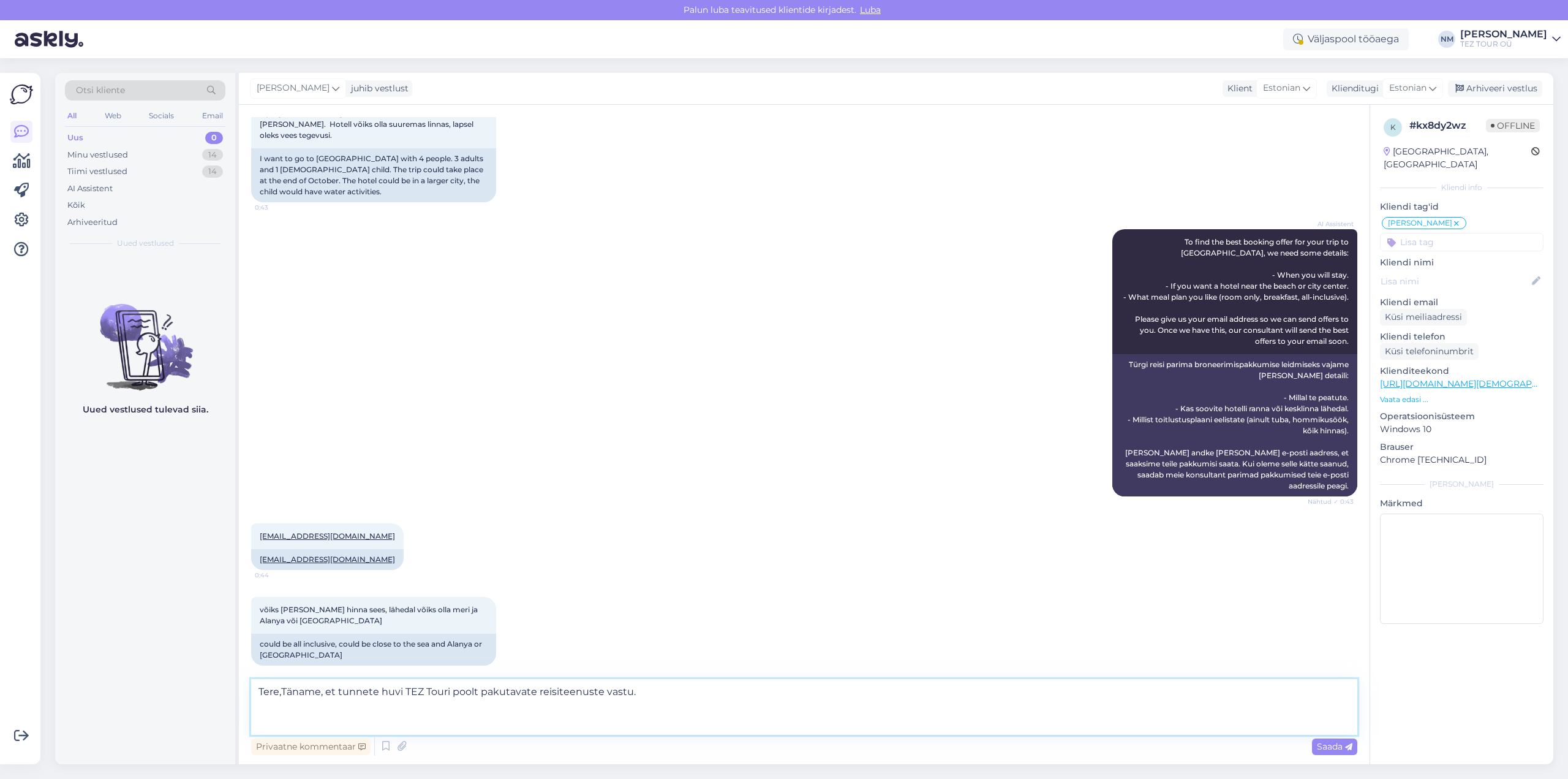
scroll to position [224, 0]
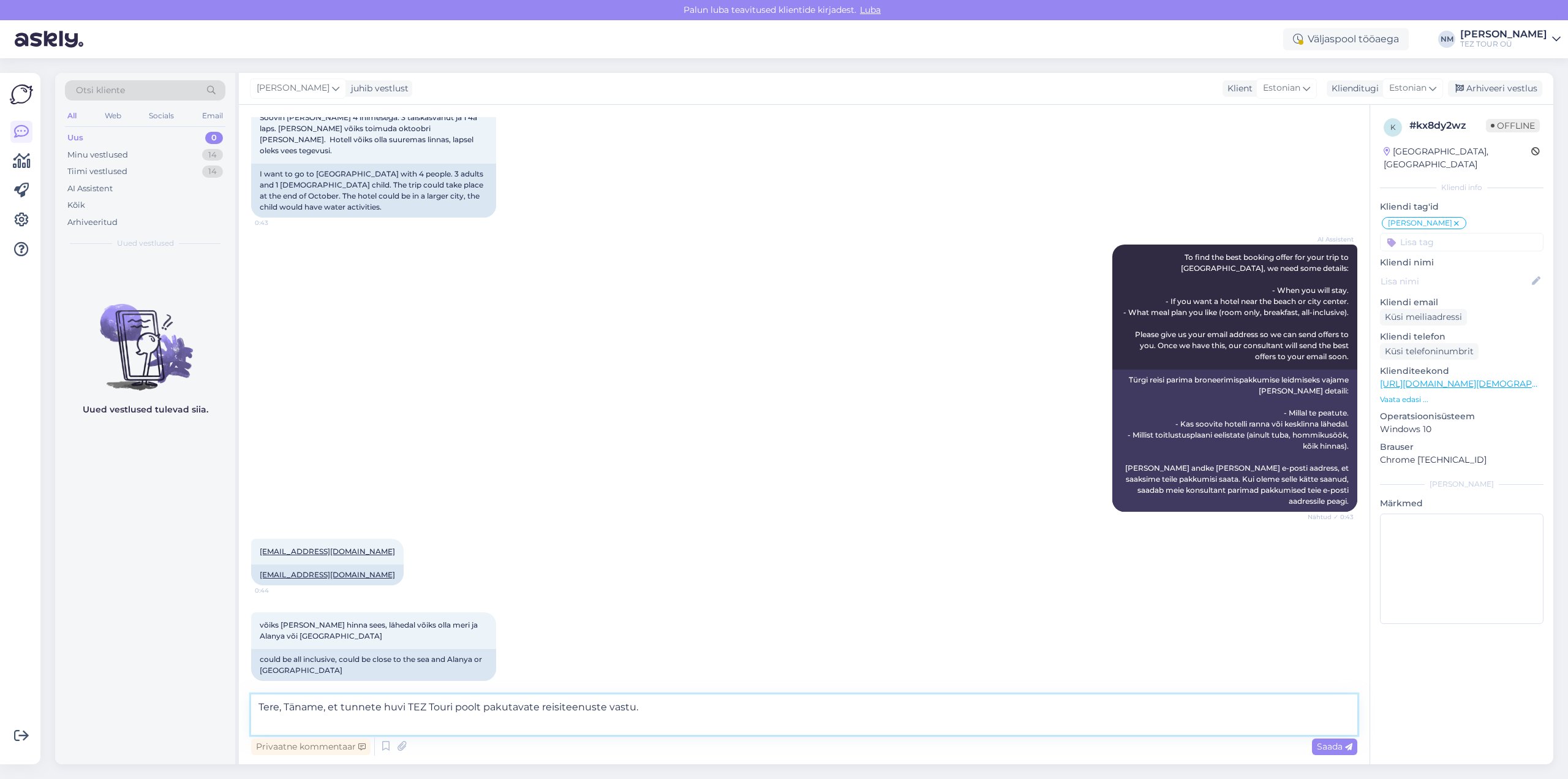
click at [276, 723] on textarea "Tere, Täname, et tunnete huvi TEZ Touri poolt pakutavate reisiteenuste vastu." at bounding box center [803, 715] width 1106 height 41
type textarea "Tere, Täname, et tunnete huvi TEZ Touri poolt pakutavate reisiteenuste vastu."
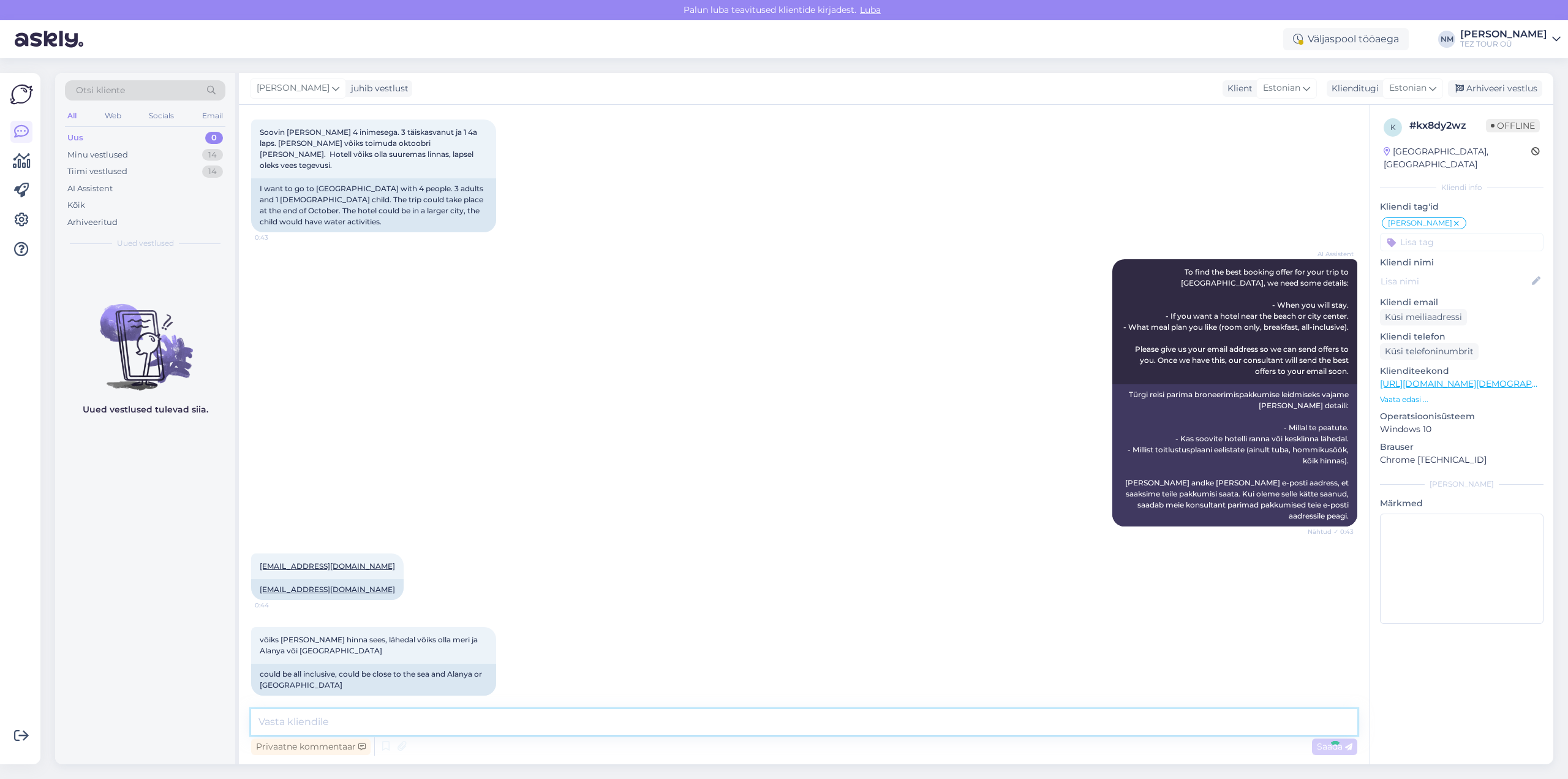
scroll to position [273, 0]
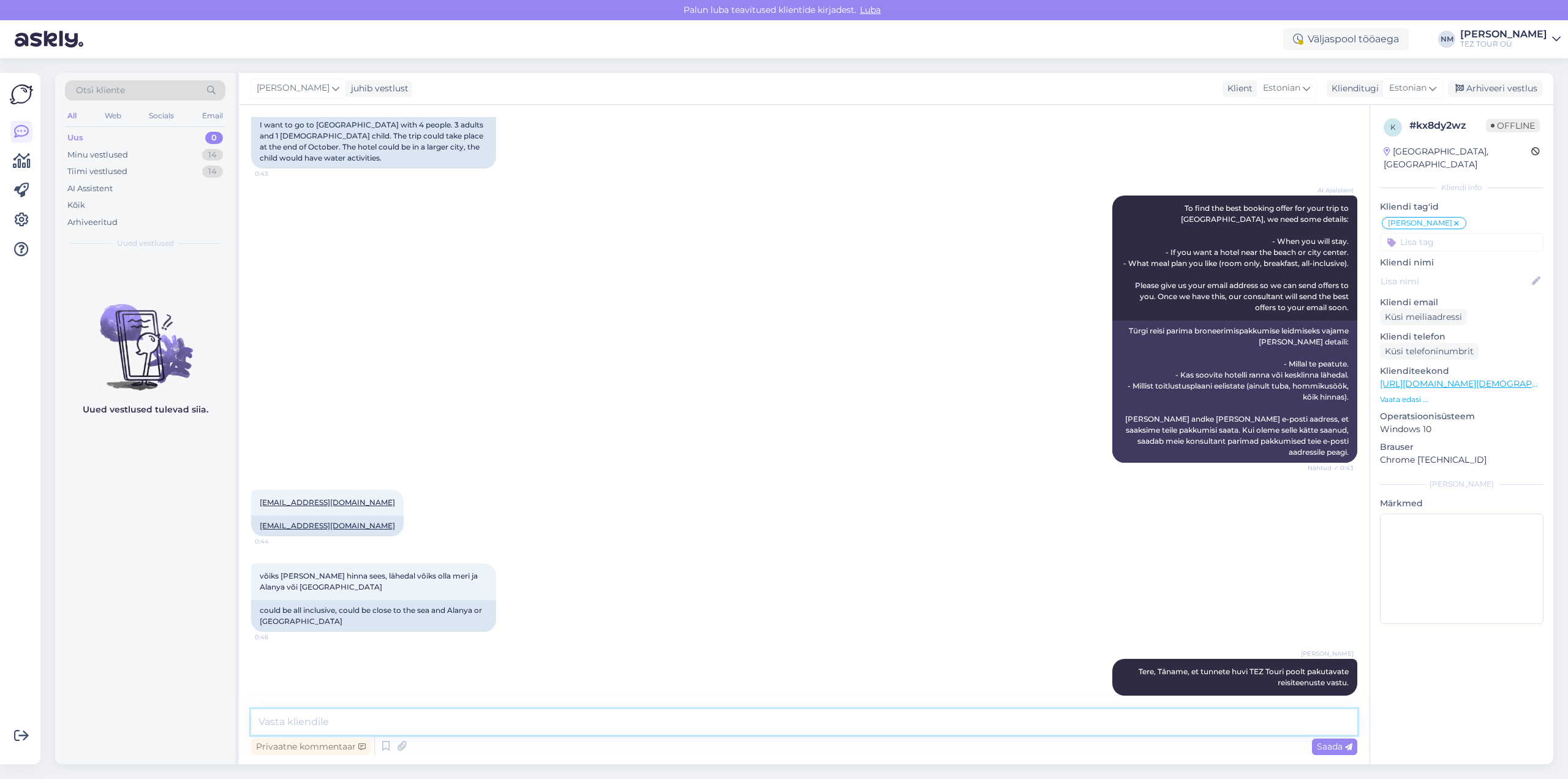
click at [298, 724] on textarea at bounding box center [803, 722] width 1106 height 26
type textarea "Soovitud pakkumine on saadetud märgitud e-mailile"
